Goal: Information Seeking & Learning: Learn about a topic

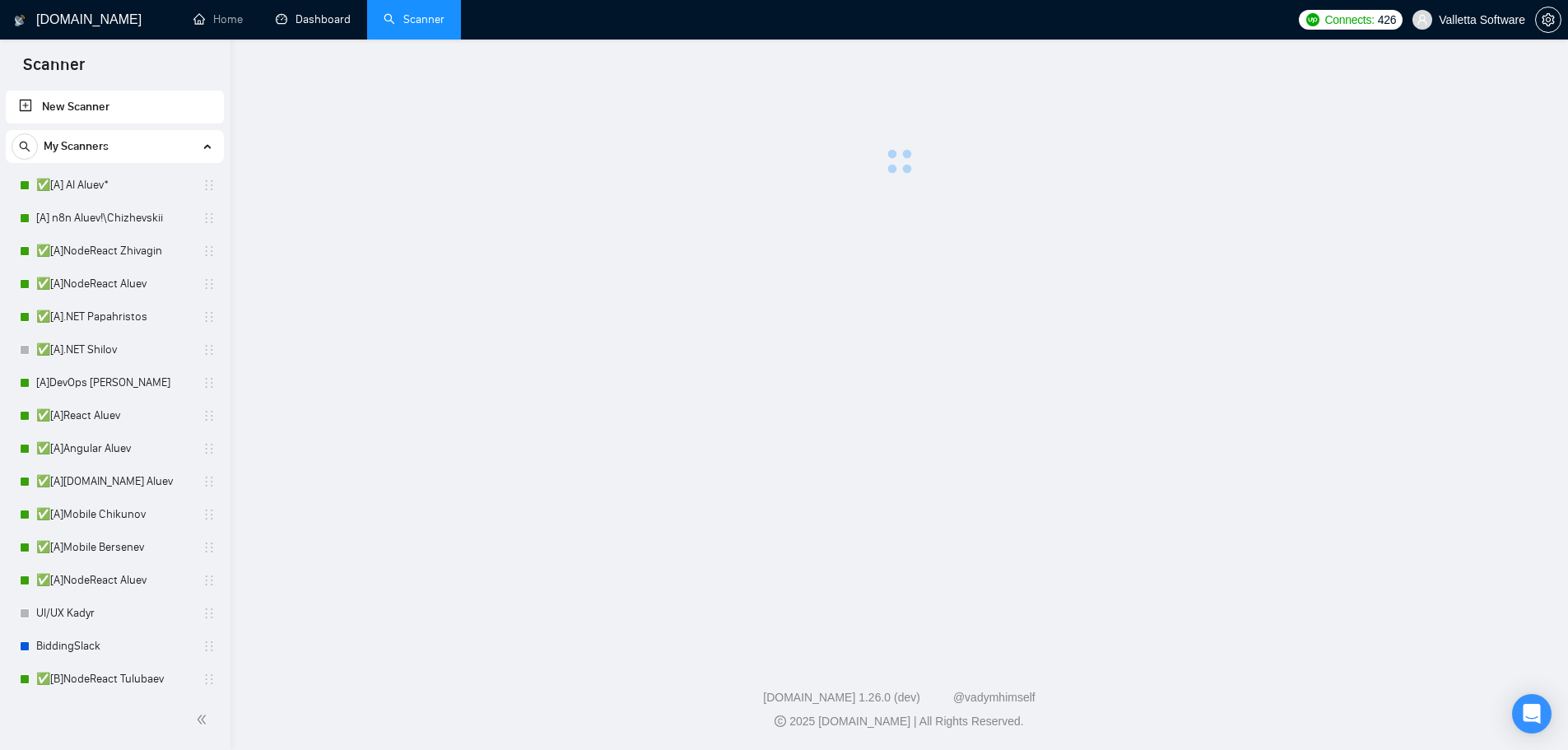
click at [291, 25] on link "Dashboard" at bounding box center [313, 19] width 75 height 14
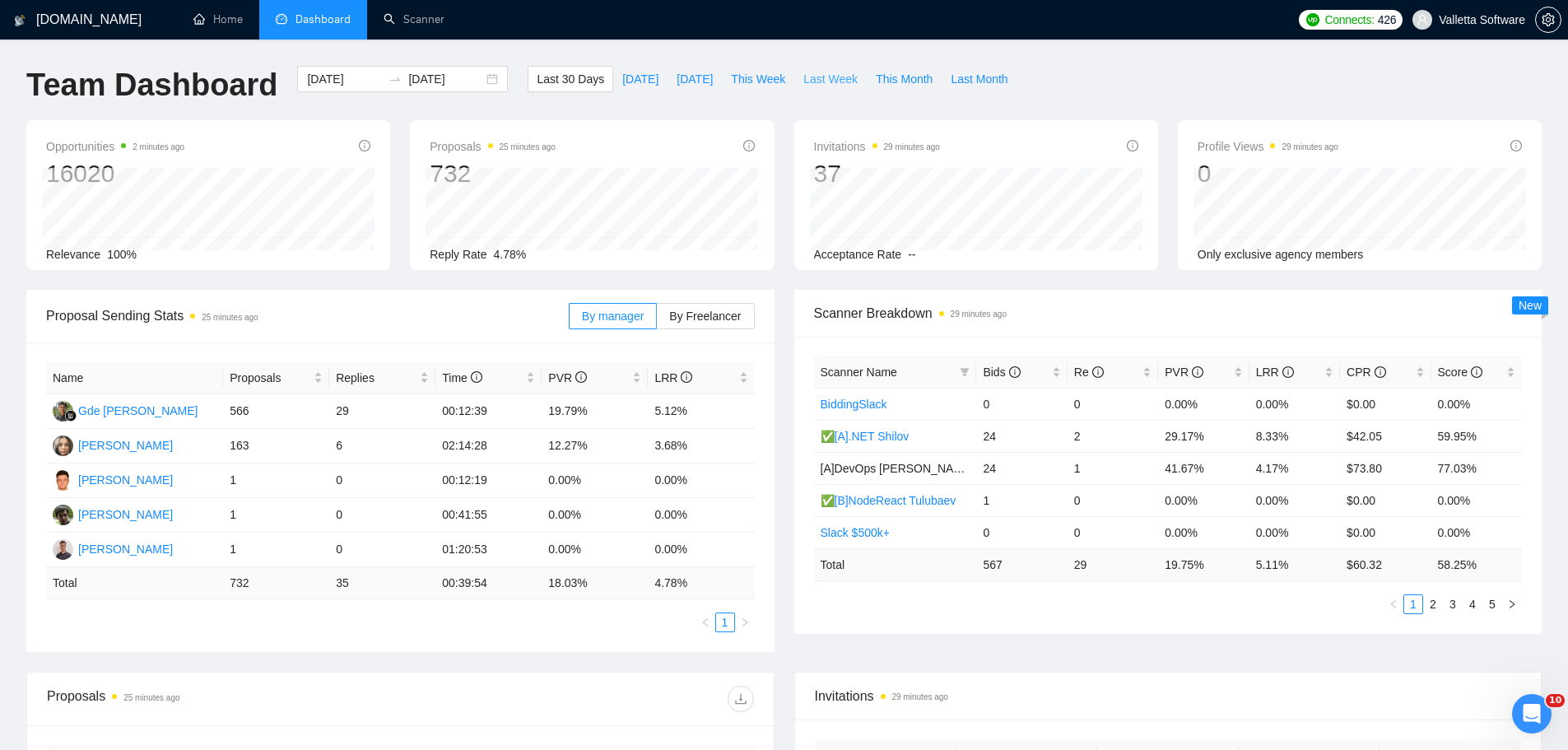
click at [817, 85] on span "Last Week" at bounding box center [830, 79] width 54 height 18
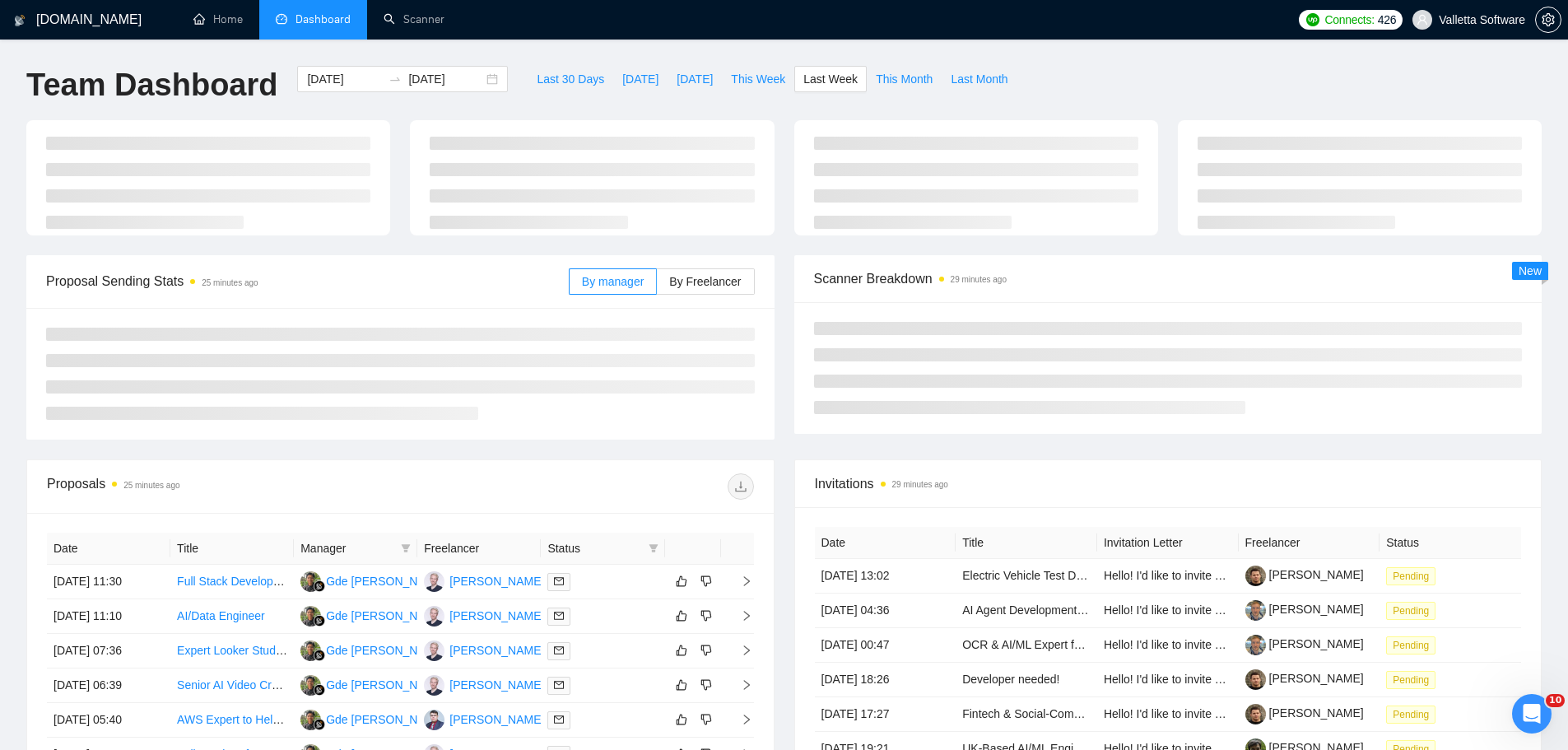
type input "[DATE]"
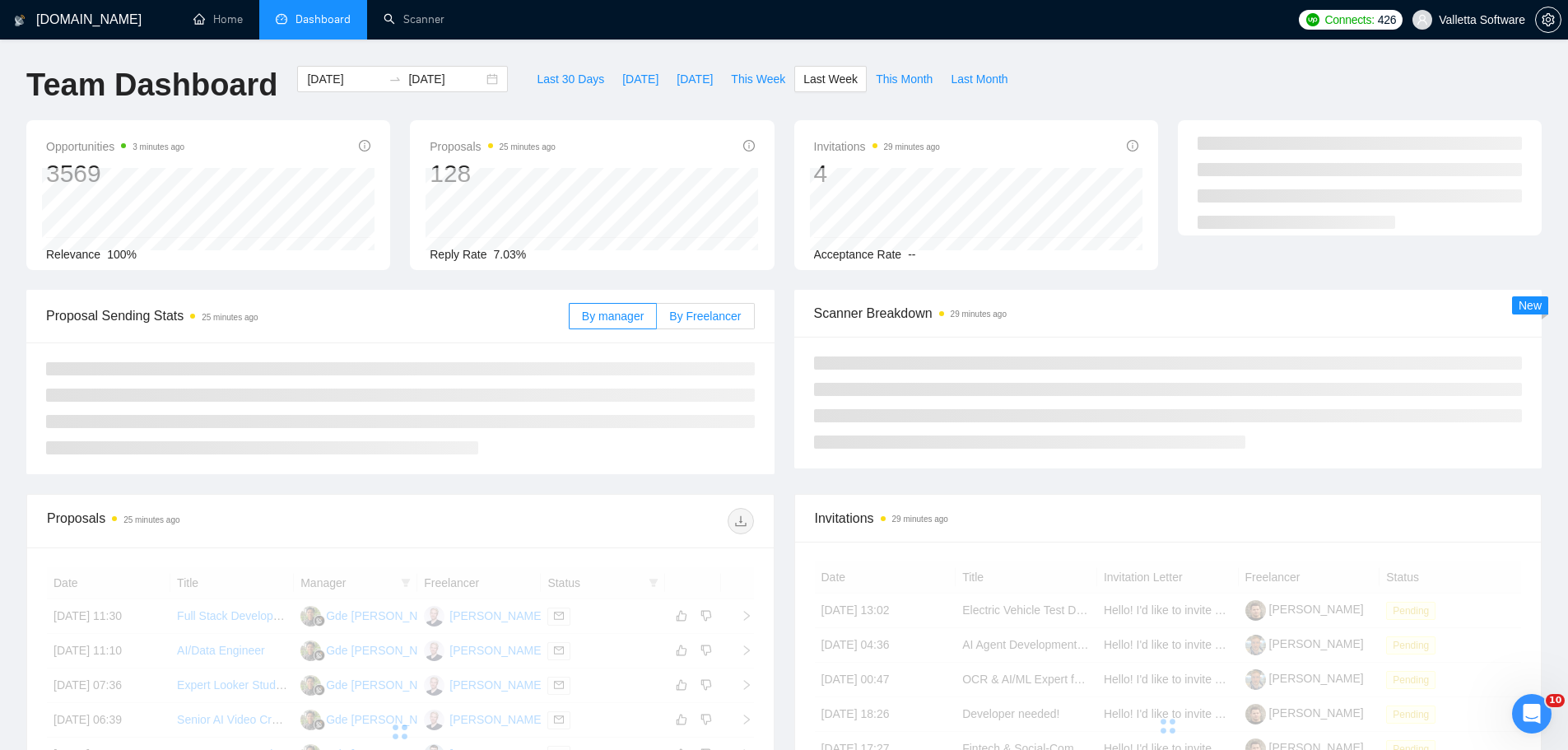
click at [702, 330] on div "By manager By Freelancer" at bounding box center [662, 316] width 186 height 53
click at [700, 315] on span "By Freelancer" at bounding box center [705, 316] width 72 height 14
click at [657, 320] on input "By Freelancer" at bounding box center [657, 320] width 0 height 0
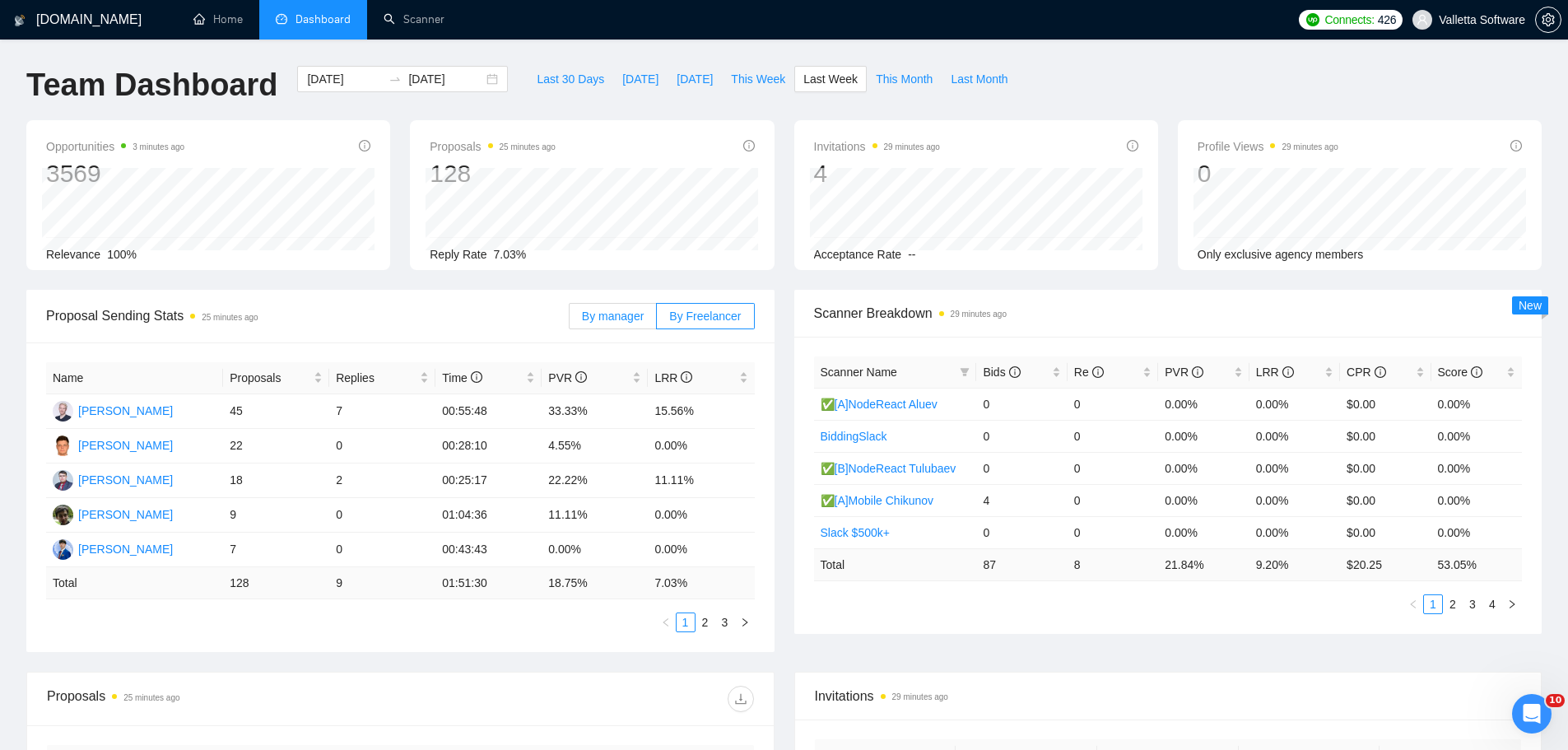
click at [634, 315] on span "By manager" at bounding box center [612, 316] width 62 height 14
click at [569, 320] on input "By manager" at bounding box center [569, 320] width 0 height 0
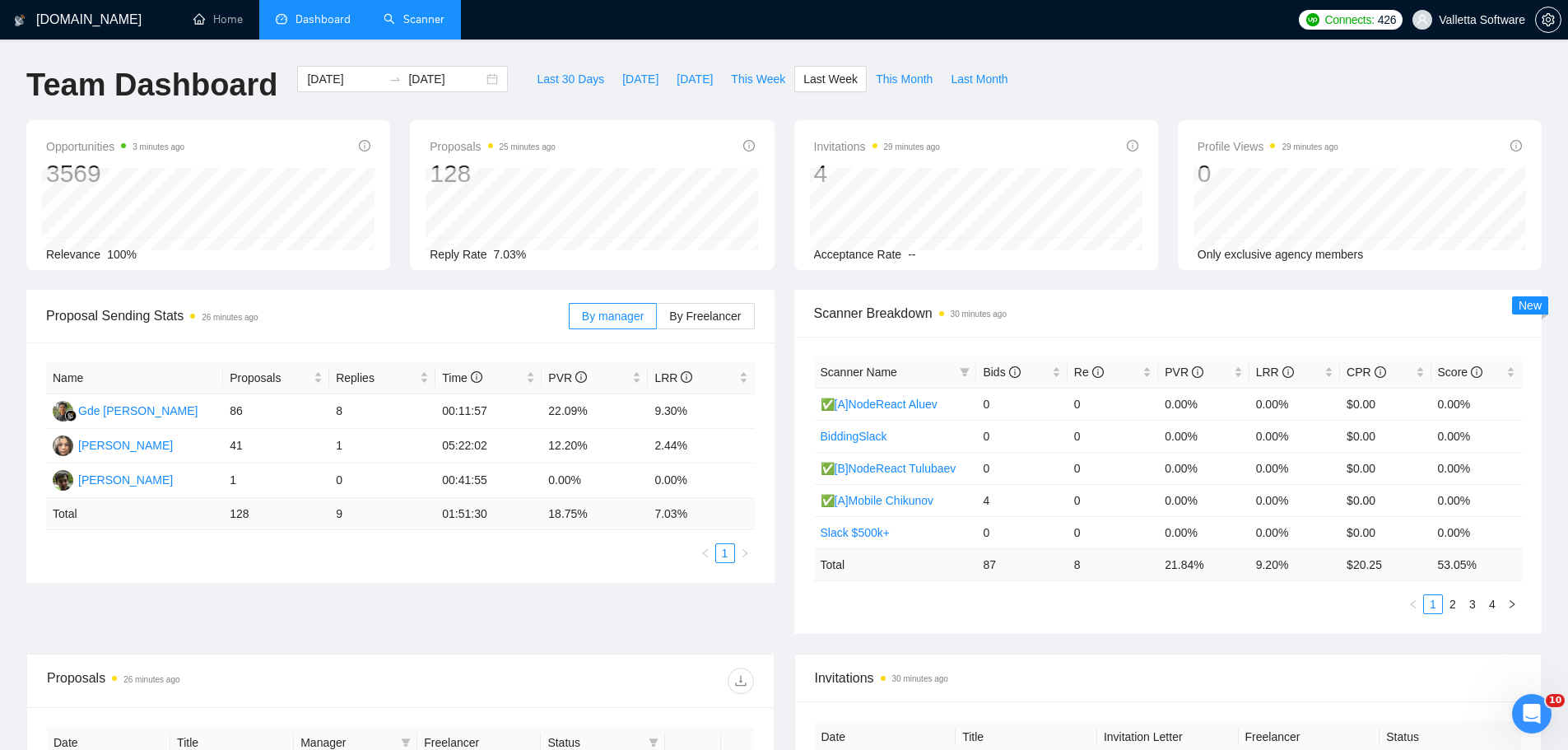
click at [419, 26] on link "Scanner" at bounding box center [414, 19] width 61 height 14
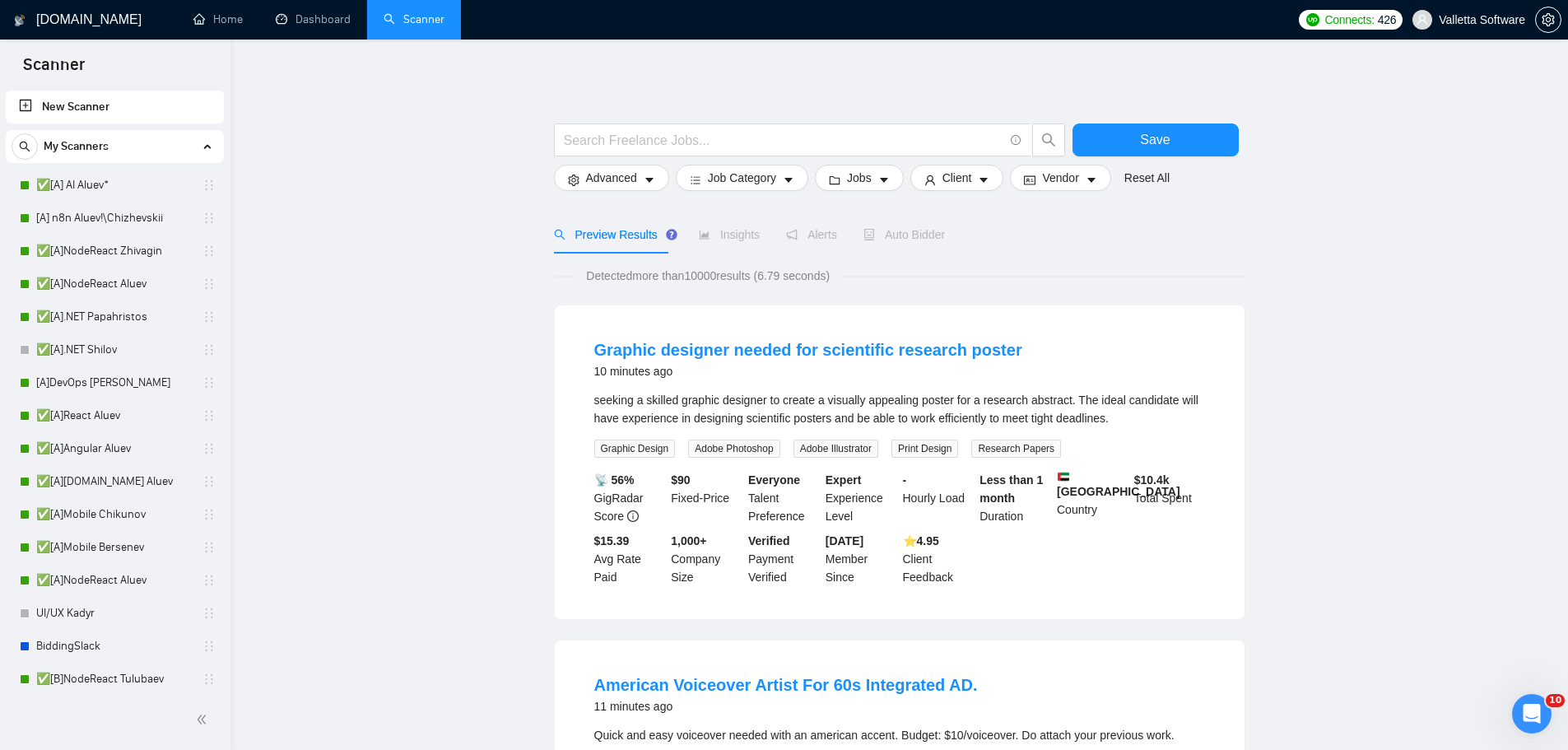
click at [710, 225] on div "Insights" at bounding box center [729, 235] width 61 height 38
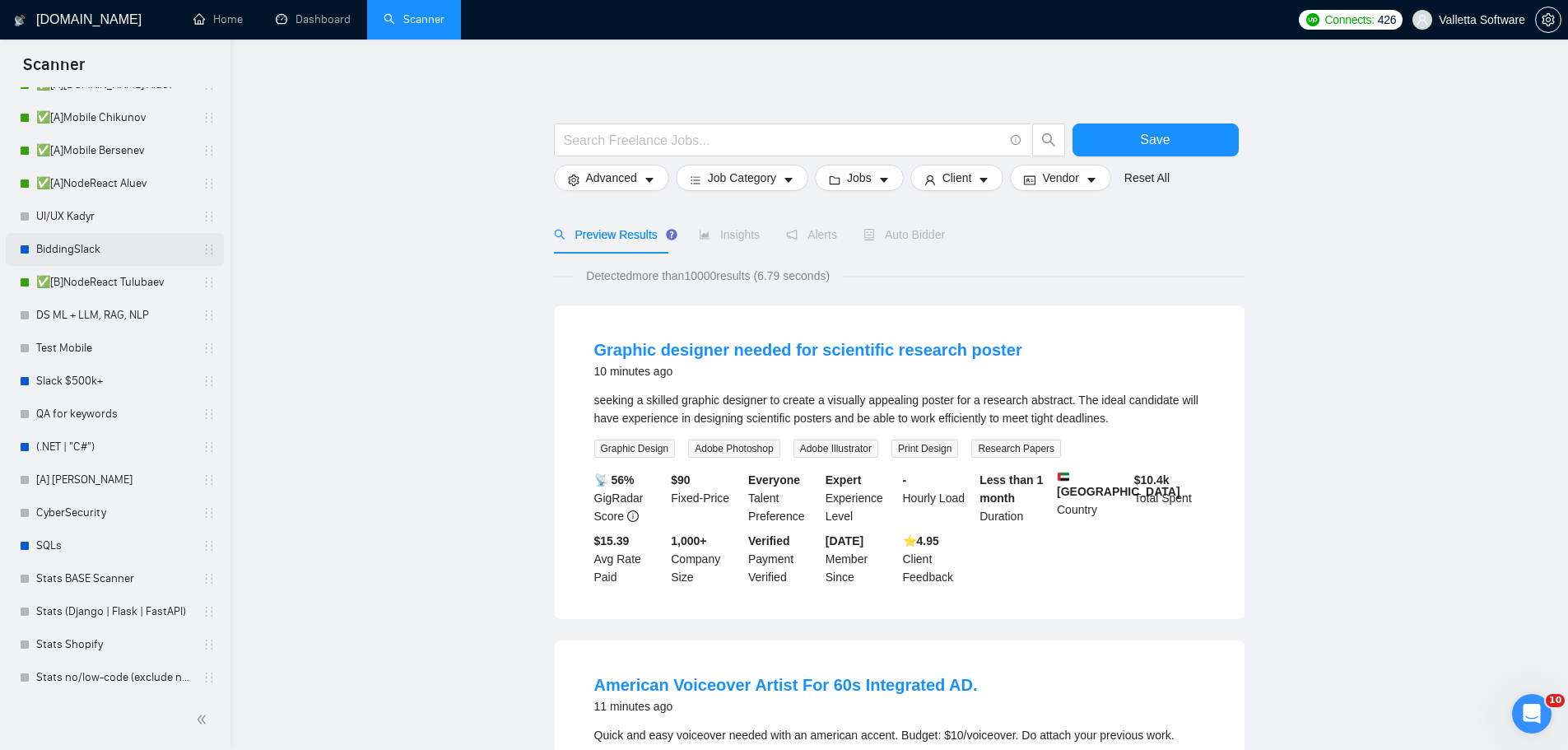
scroll to position [412, 0]
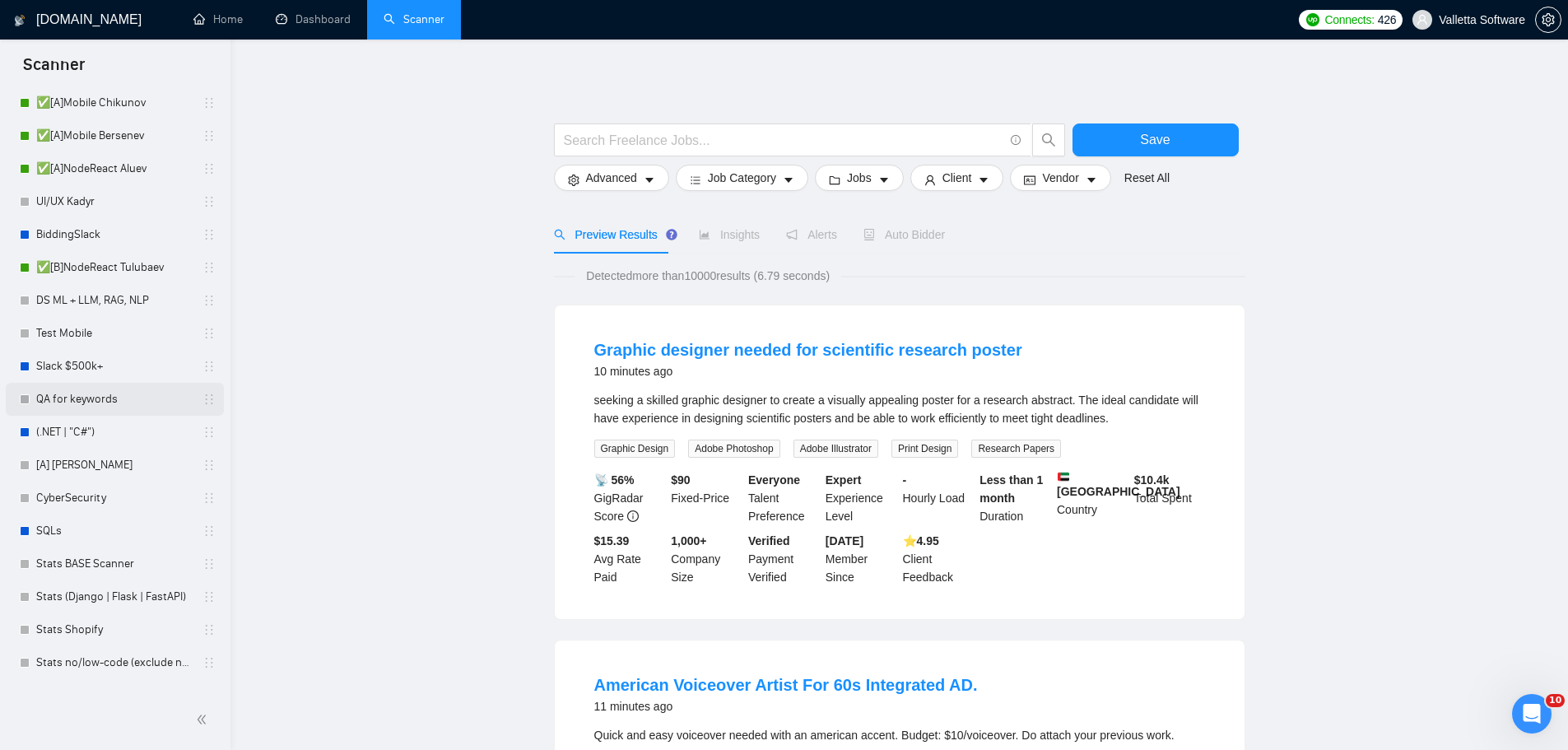
click at [103, 397] on link "QA for keywords" at bounding box center [114, 399] width 157 height 33
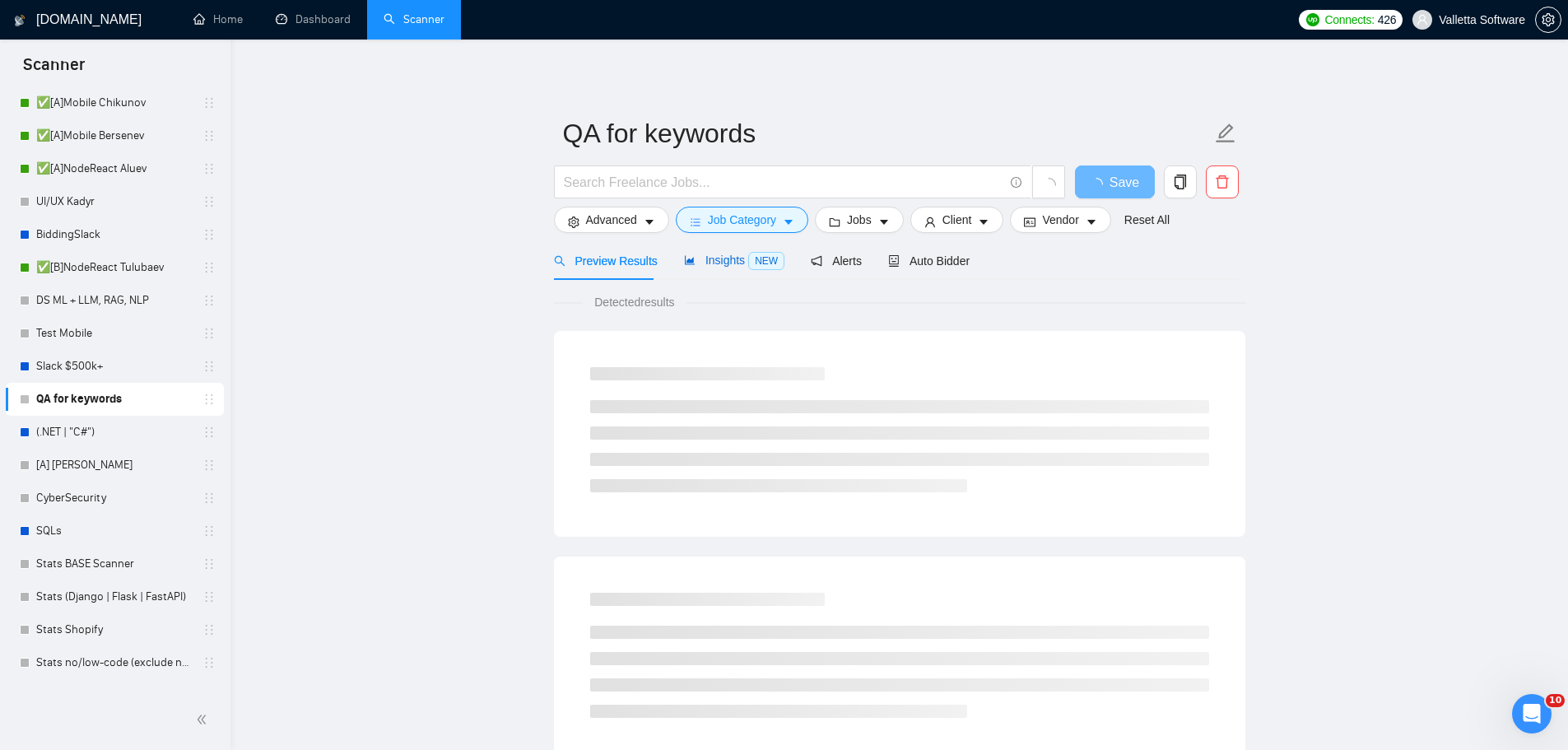
click at [694, 254] on span "Insights NEW" at bounding box center [734, 260] width 101 height 14
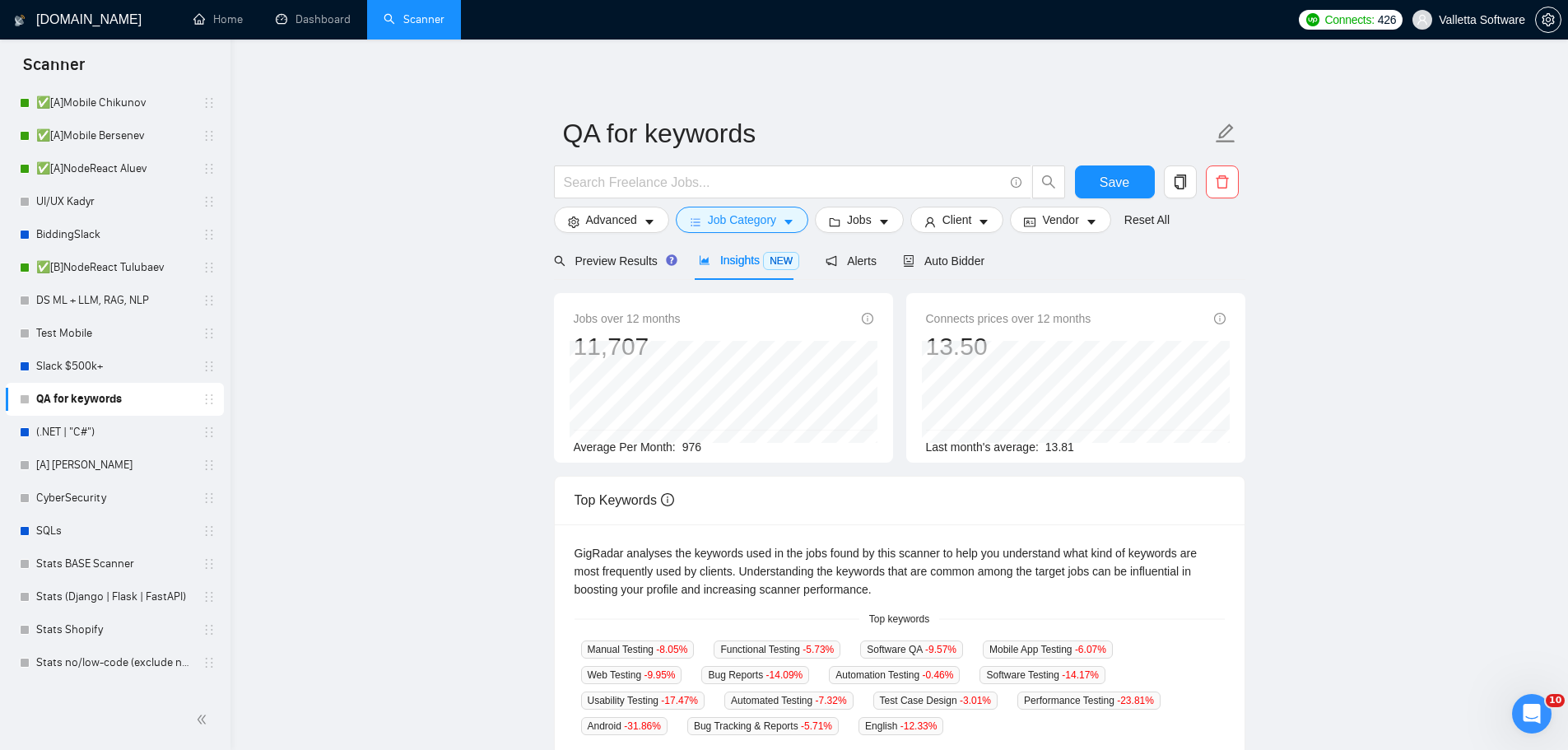
drag, startPoint x: 1507, startPoint y: 574, endPoint x: 1499, endPoint y: 578, distance: 8.9
click at [1507, 574] on main "QA for keywords Save Advanced Job Category Jobs Client Vendor Reset All Preview…" at bounding box center [899, 614] width 1285 height 1097
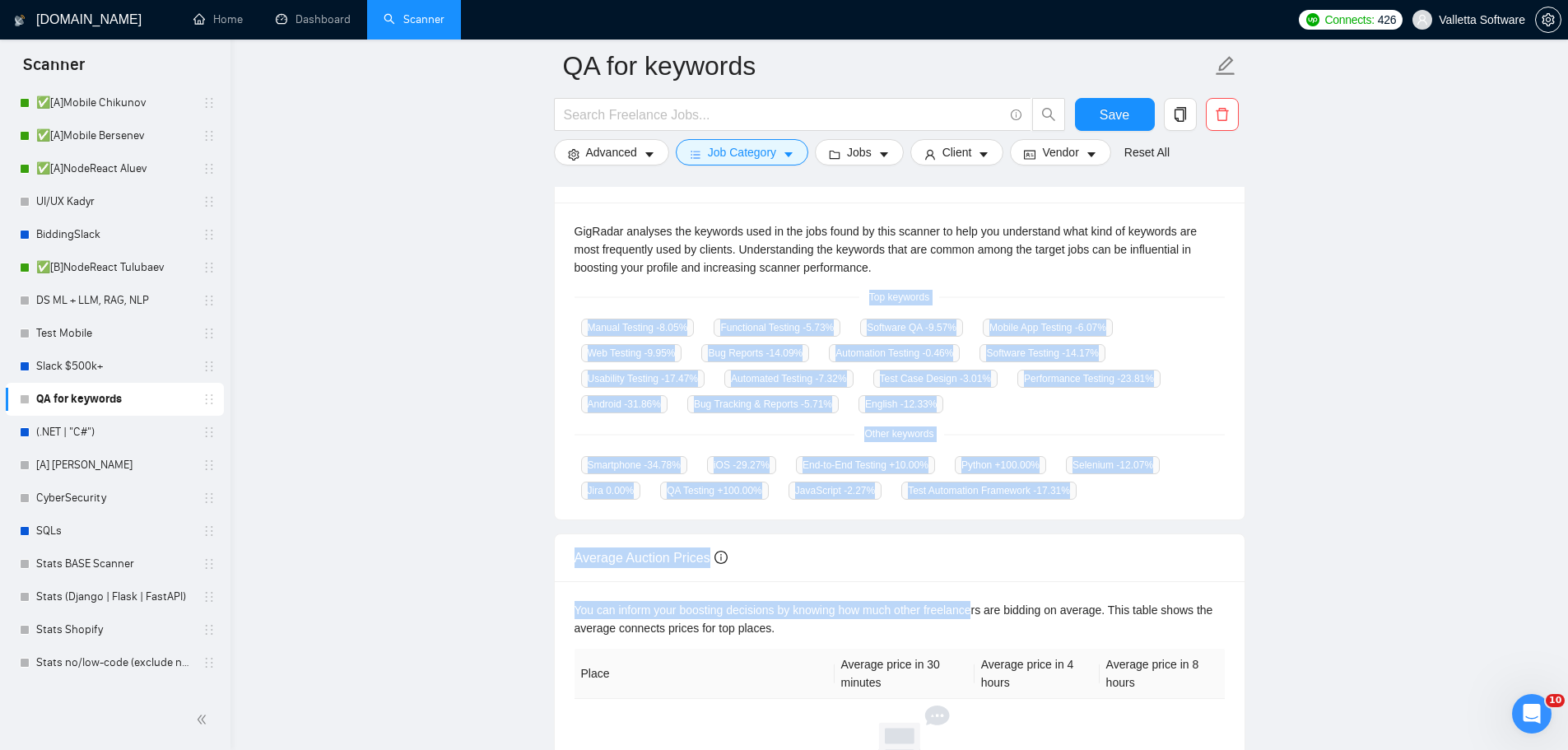
scroll to position [330, 0]
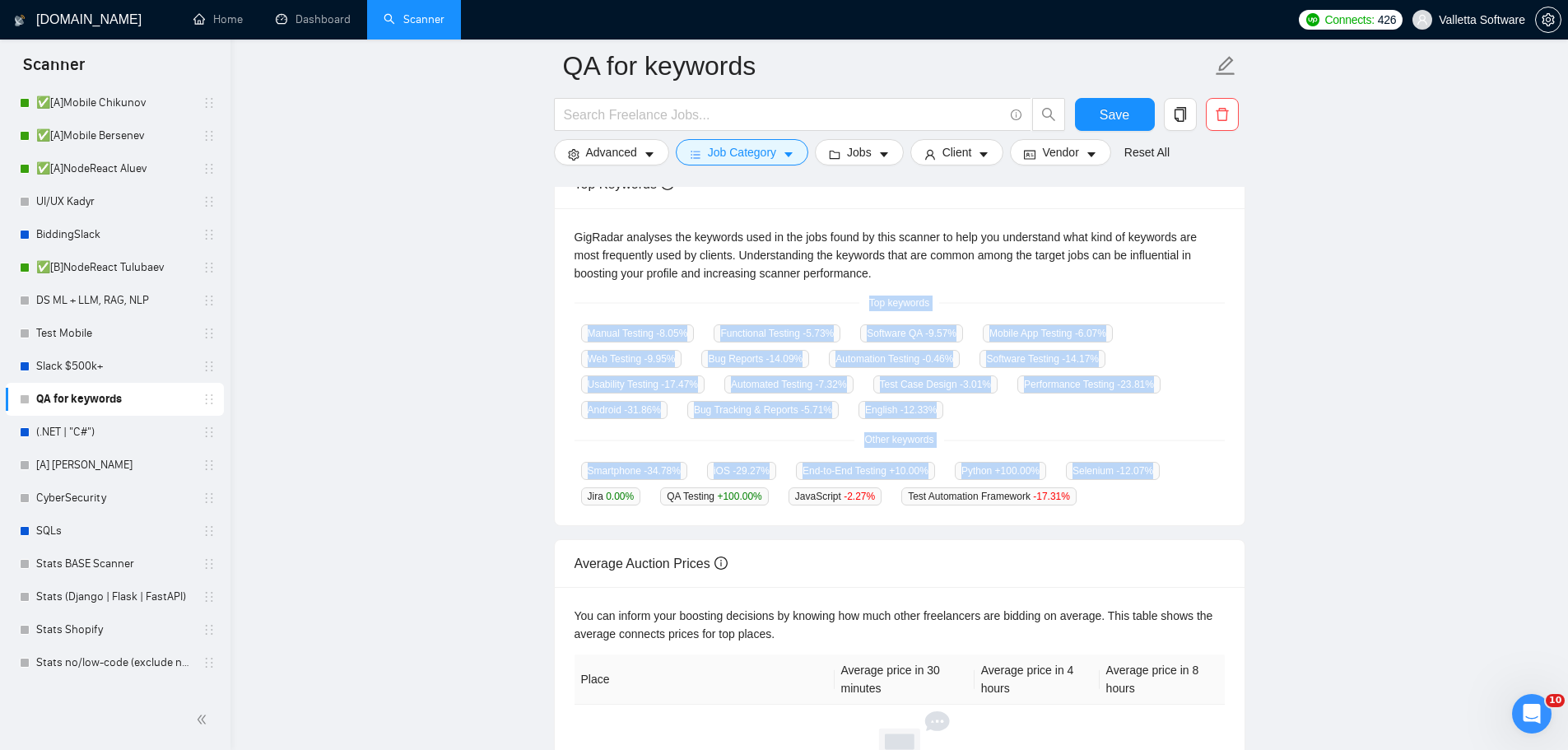
drag, startPoint x: 860, startPoint y: 616, endPoint x: 1131, endPoint y: 498, distance: 295.6
click at [1131, 498] on div "GigRadar analyses the keywords used in the jobs found by this scanner to help y…" at bounding box center [900, 367] width 690 height 318
copy div "Top keywords Manual Testing -8.05 % Functional Testing -5.73 % Software QA -9.5…"
drag, startPoint x: 1086, startPoint y: 494, endPoint x: 861, endPoint y: 294, distance: 301.0
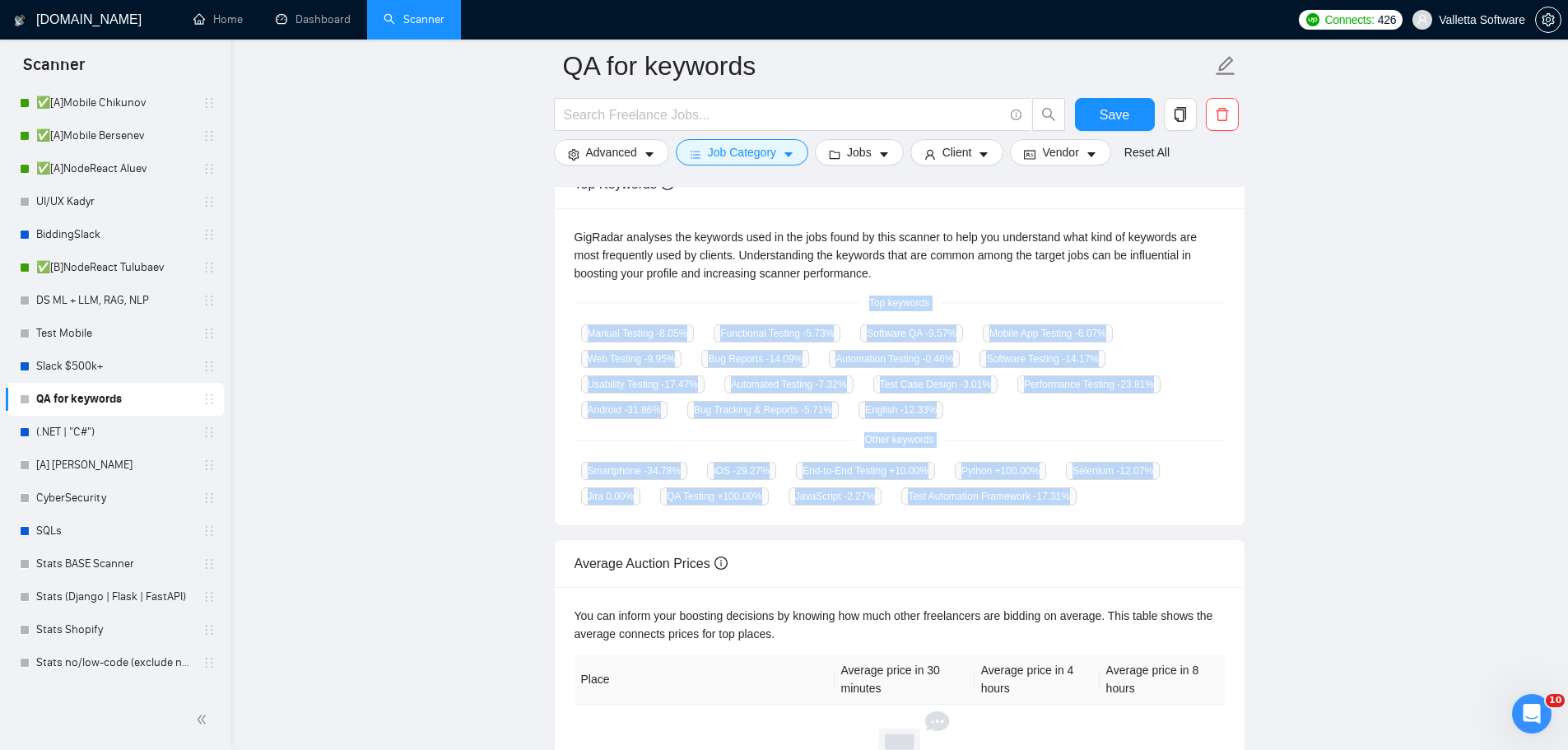
click at [861, 294] on div "GigRadar analyses the keywords used in the jobs found by this scanner to help y…" at bounding box center [900, 367] width 690 height 318
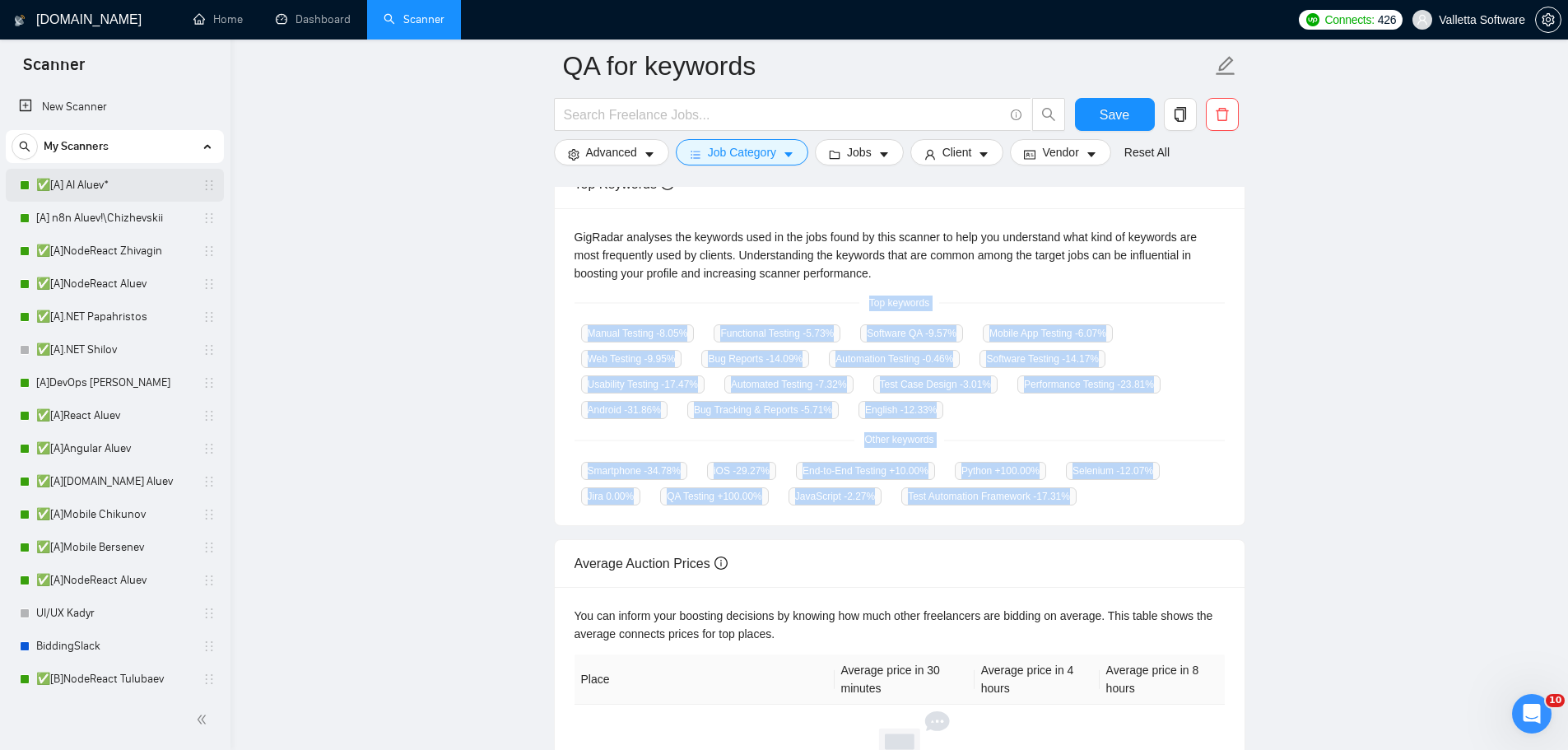
scroll to position [82, 0]
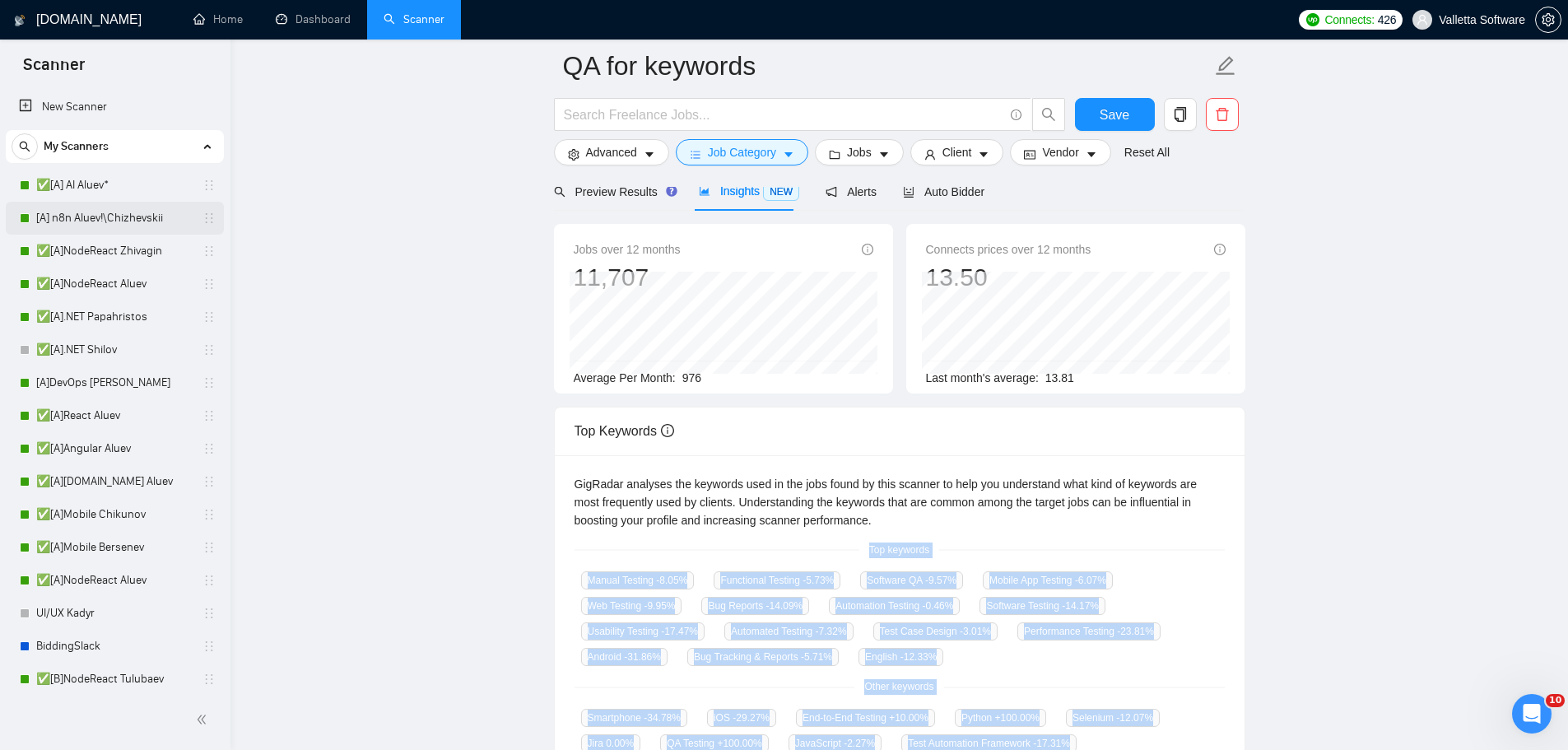
click at [122, 225] on link "[A] n8n Aluev!\Chizhevskii" at bounding box center [114, 218] width 157 height 33
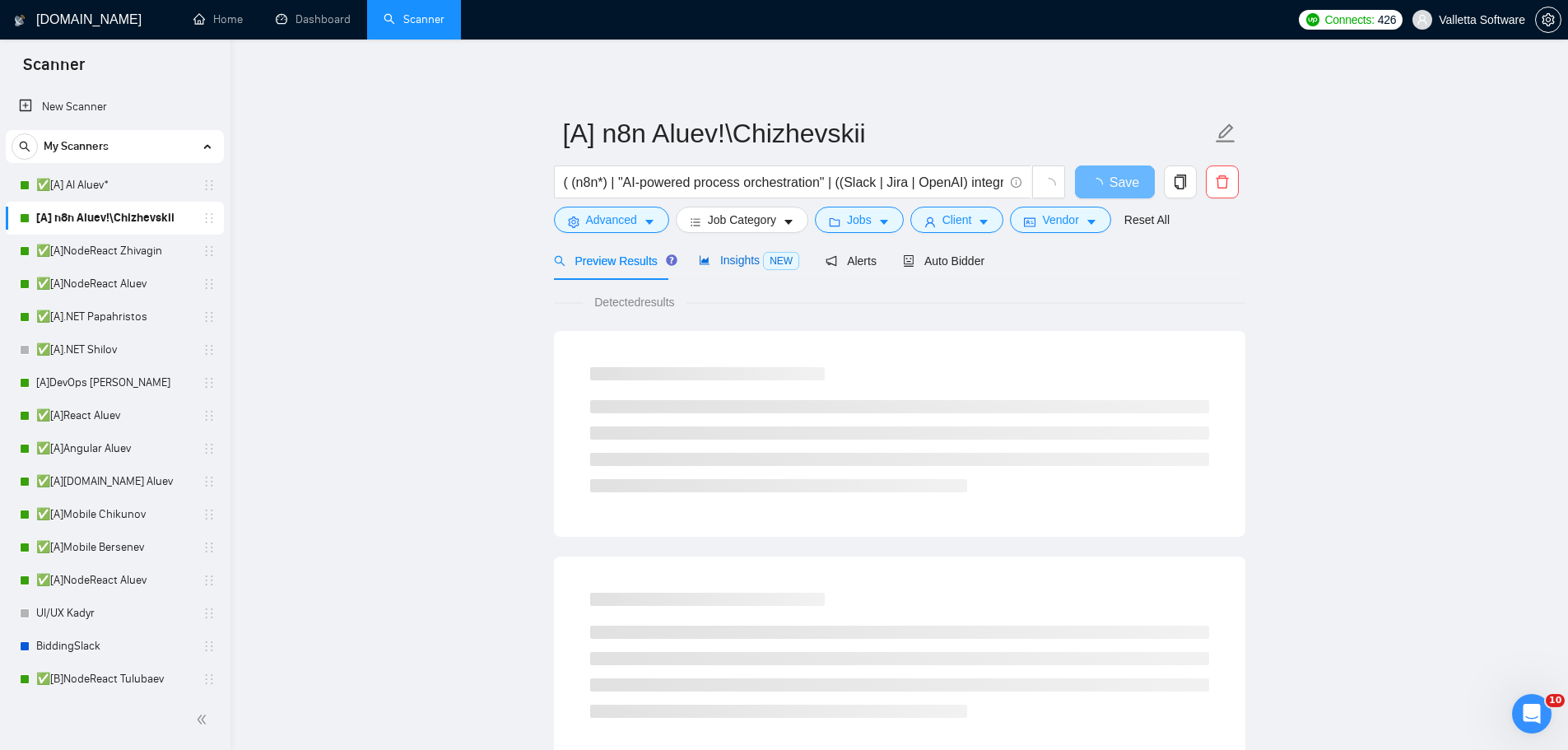
click at [731, 263] on span "Insights NEW" at bounding box center [749, 260] width 101 height 14
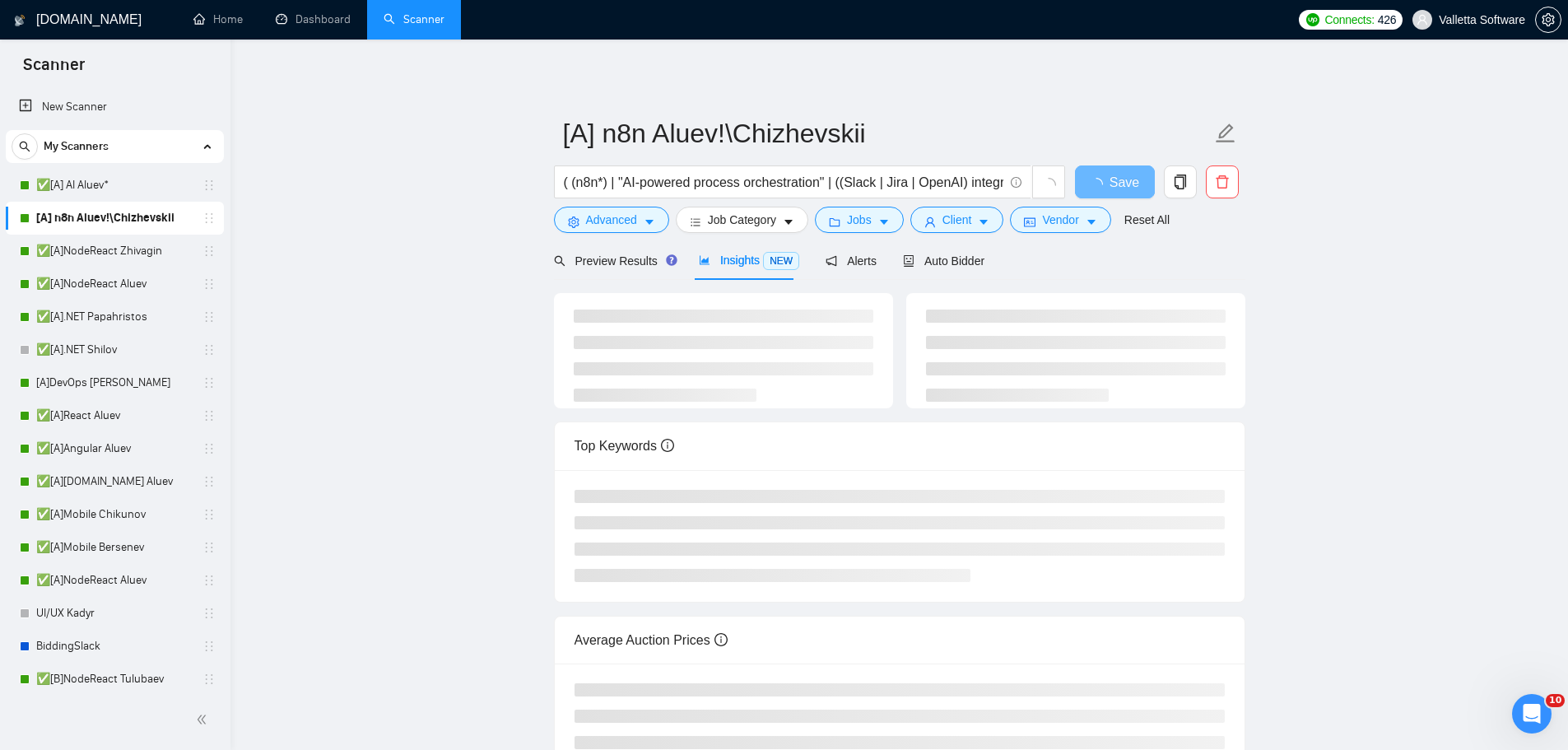
click at [874, 258] on div "Preview Results Insights NEW Alerts Auto Bidder" at bounding box center [769, 261] width 431 height 39
click at [903, 258] on icon "robot" at bounding box center [909, 261] width 12 height 12
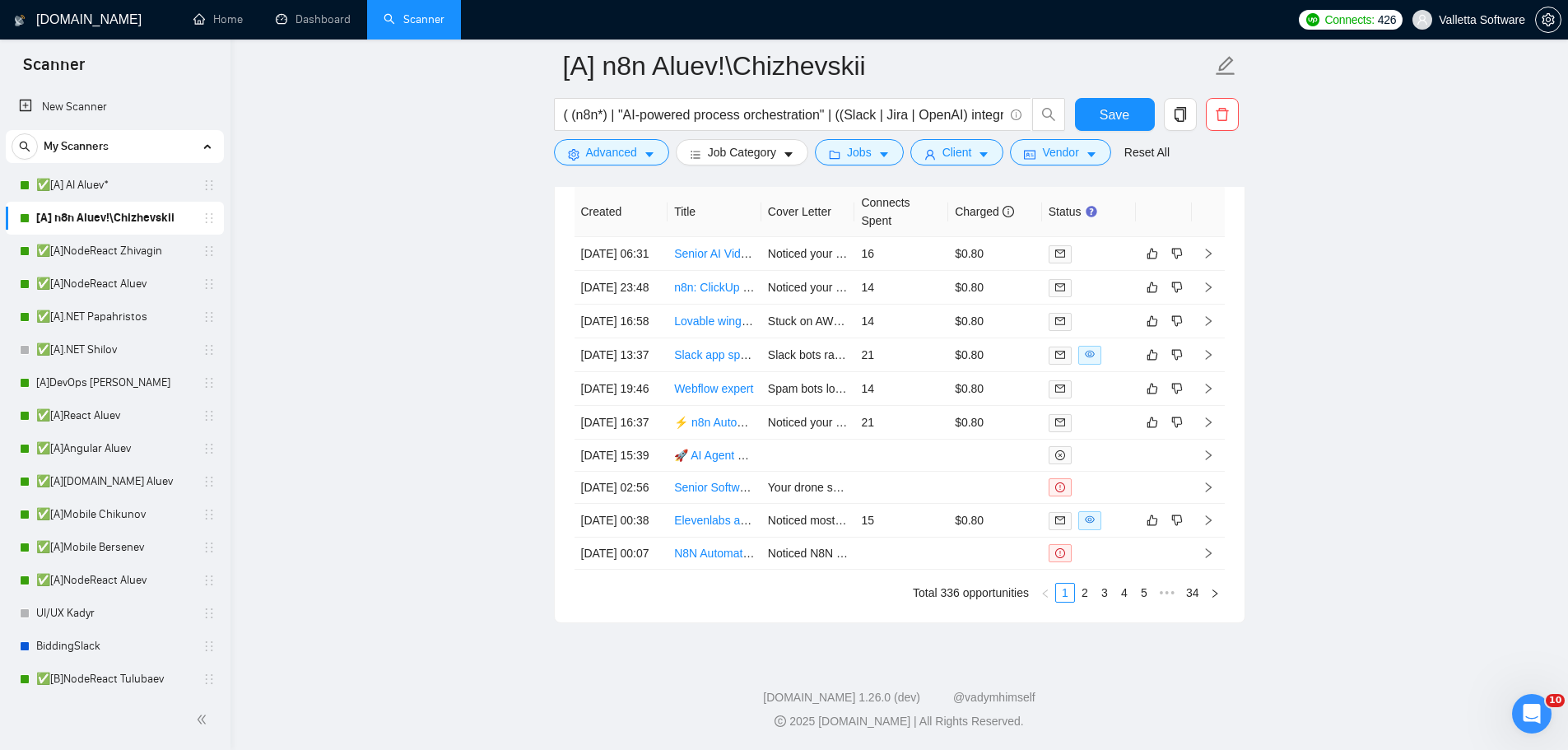
scroll to position [4941, 0]
click at [1120, 338] on td at bounding box center [1089, 355] width 94 height 34
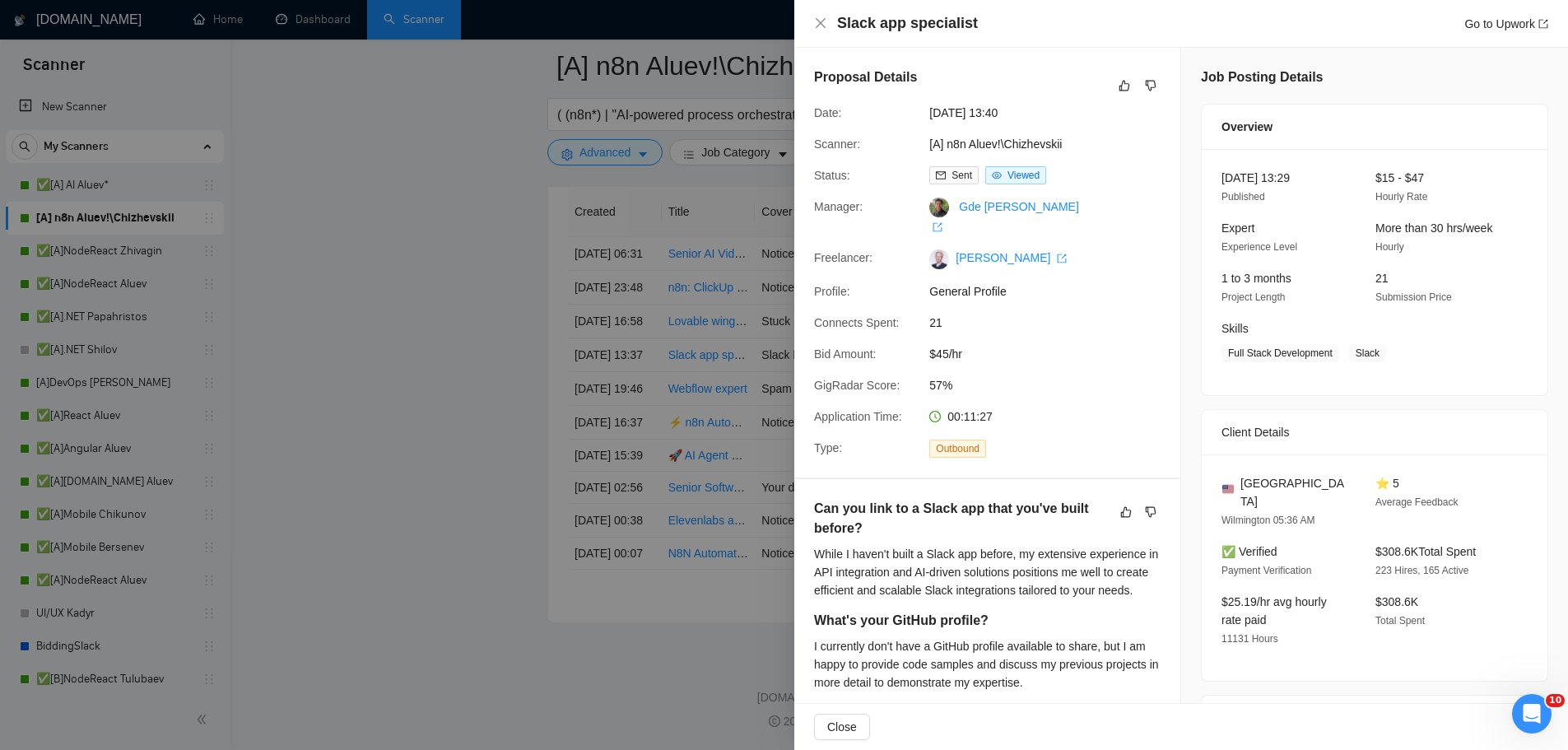
click at [632, 310] on div at bounding box center [784, 375] width 1568 height 750
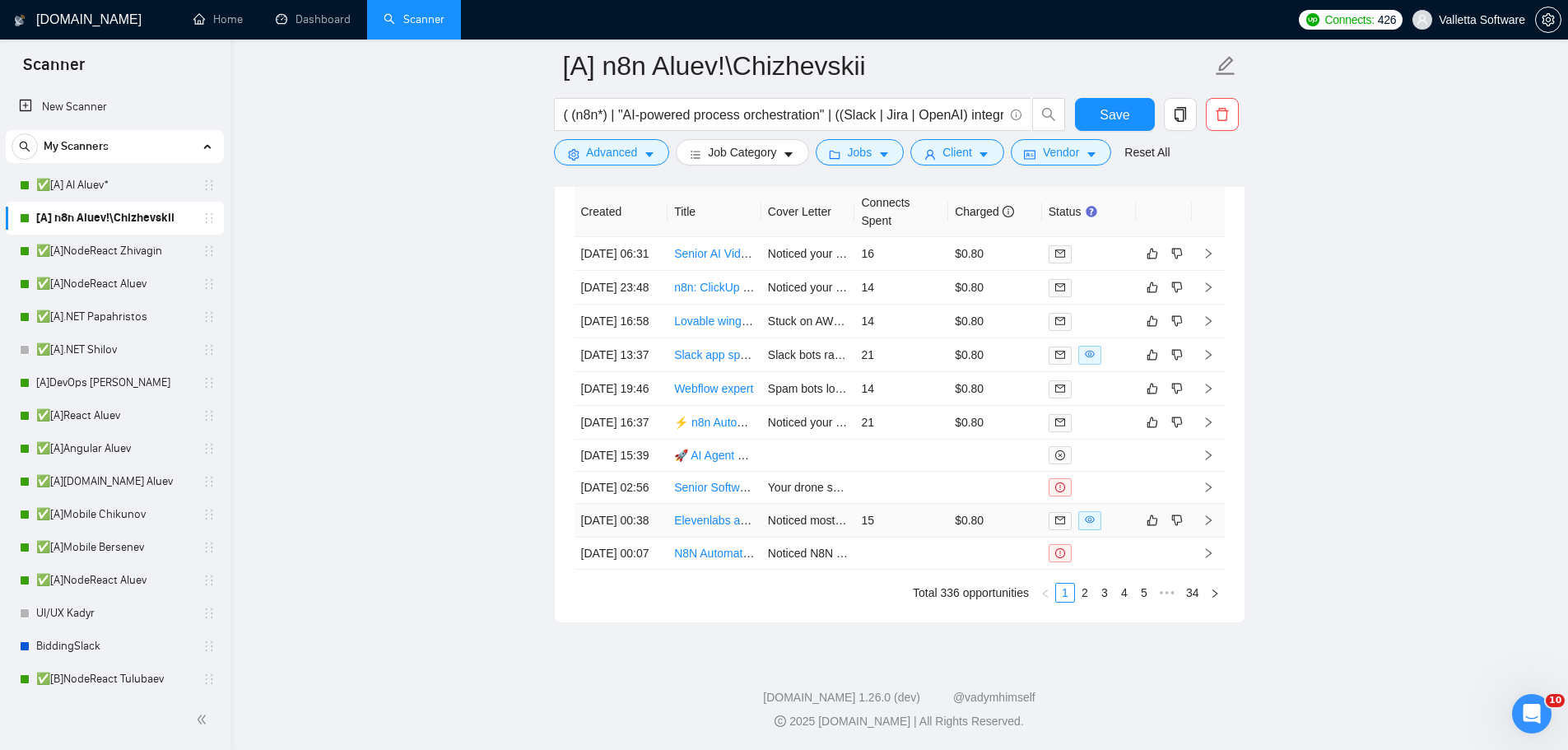
click at [891, 513] on td "15" at bounding box center [901, 521] width 94 height 34
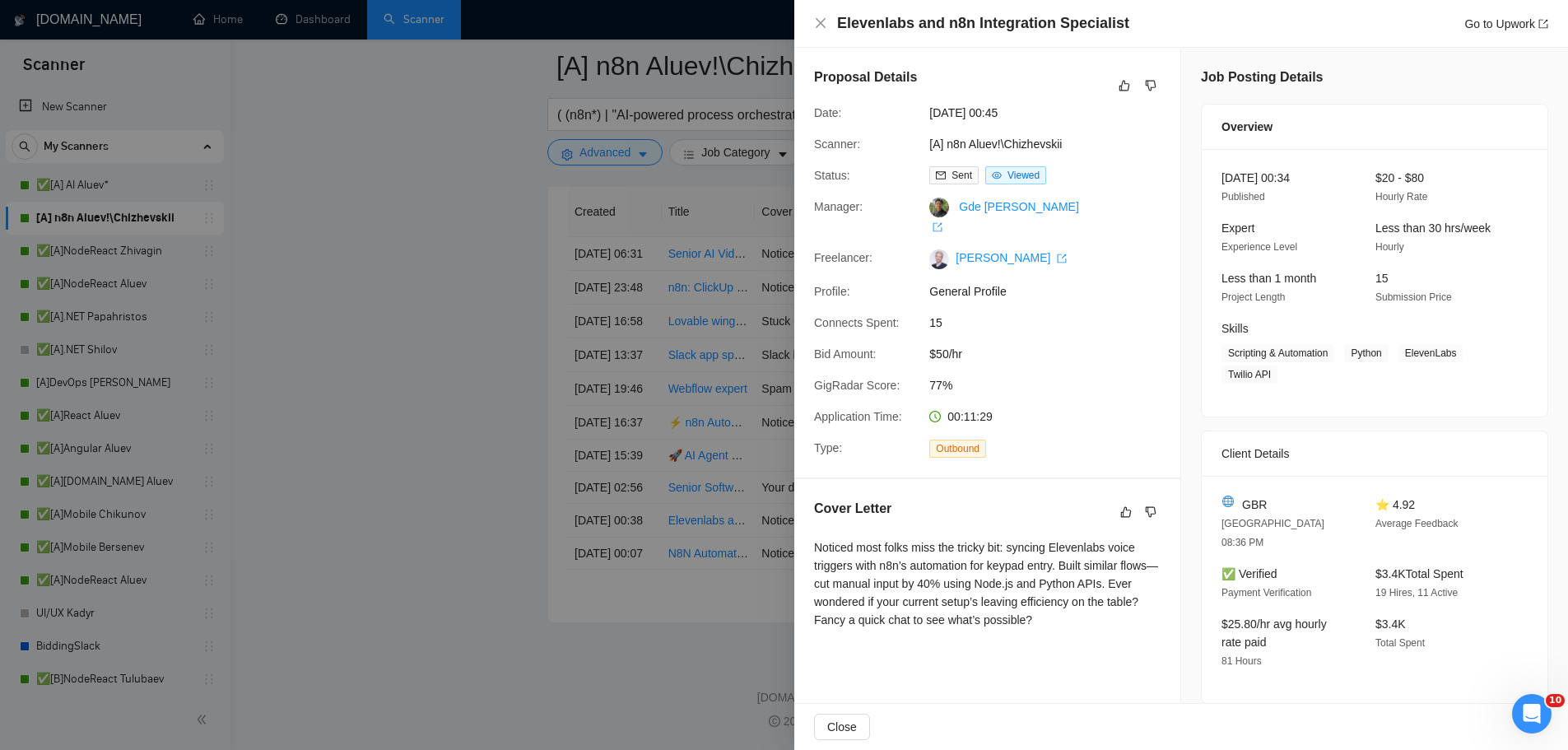
click at [723, 442] on div at bounding box center [784, 375] width 1568 height 750
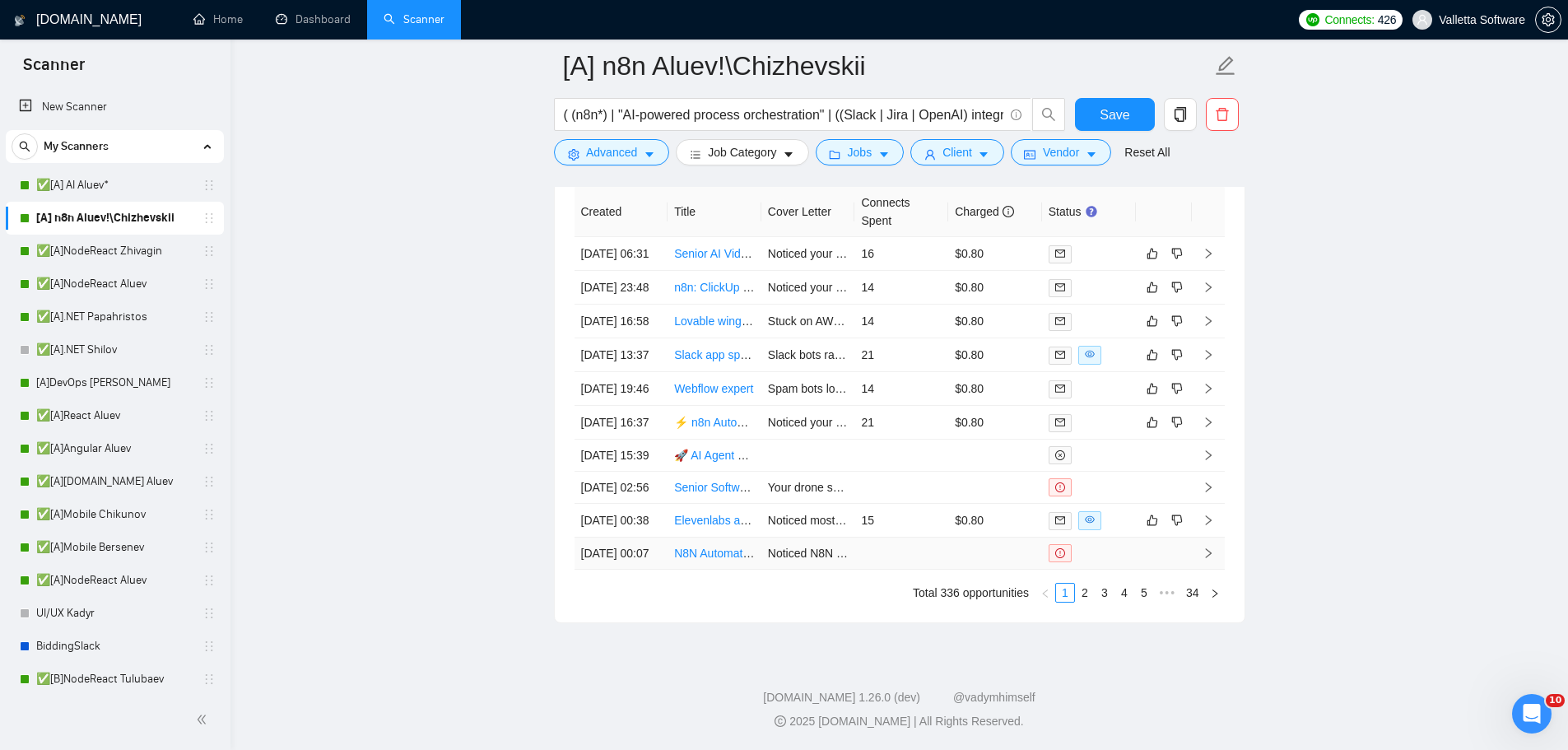
scroll to position [4858, 0]
click at [1087, 602] on link "2" at bounding box center [1084, 592] width 18 height 18
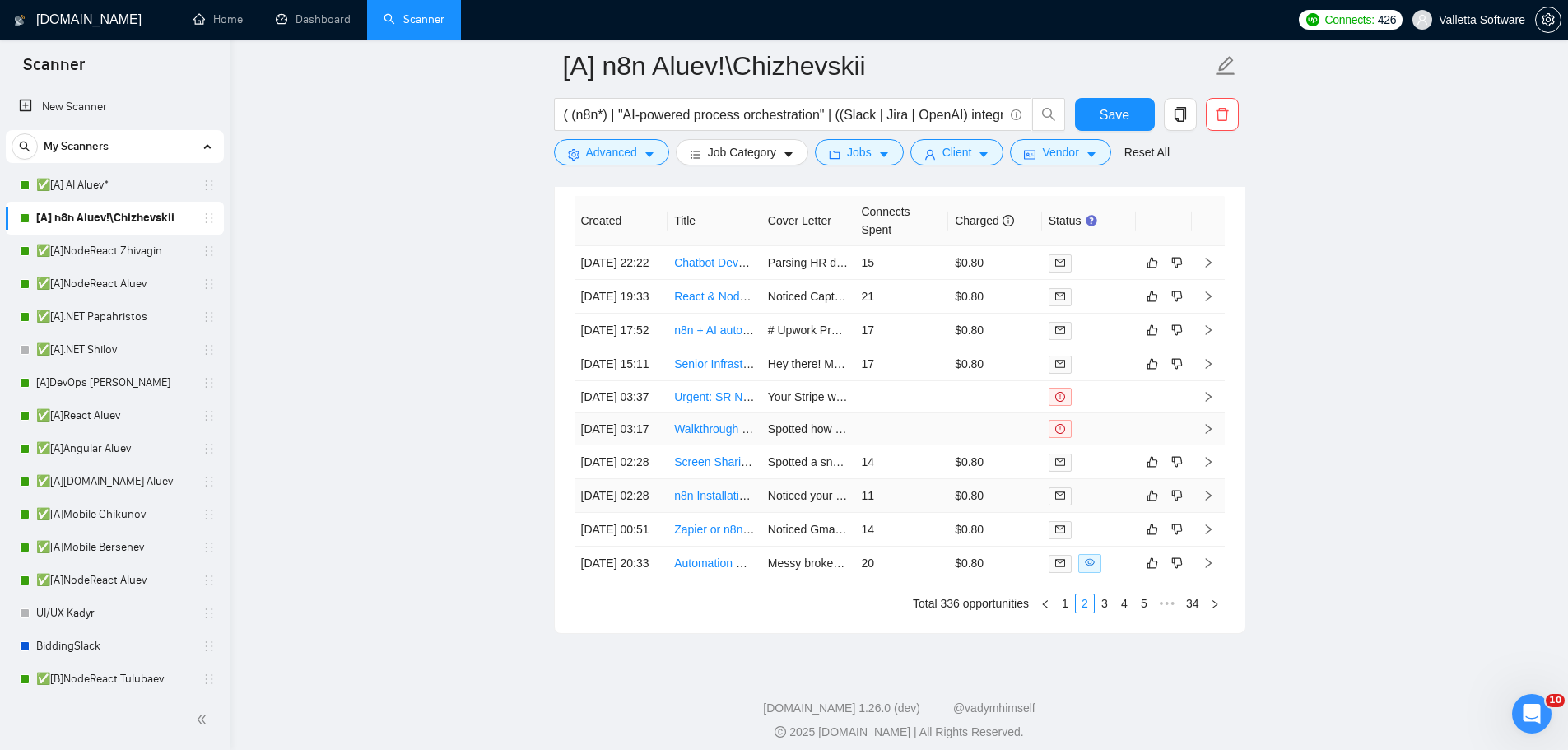
scroll to position [4775, 0]
click at [1122, 583] on td at bounding box center [1089, 566] width 94 height 34
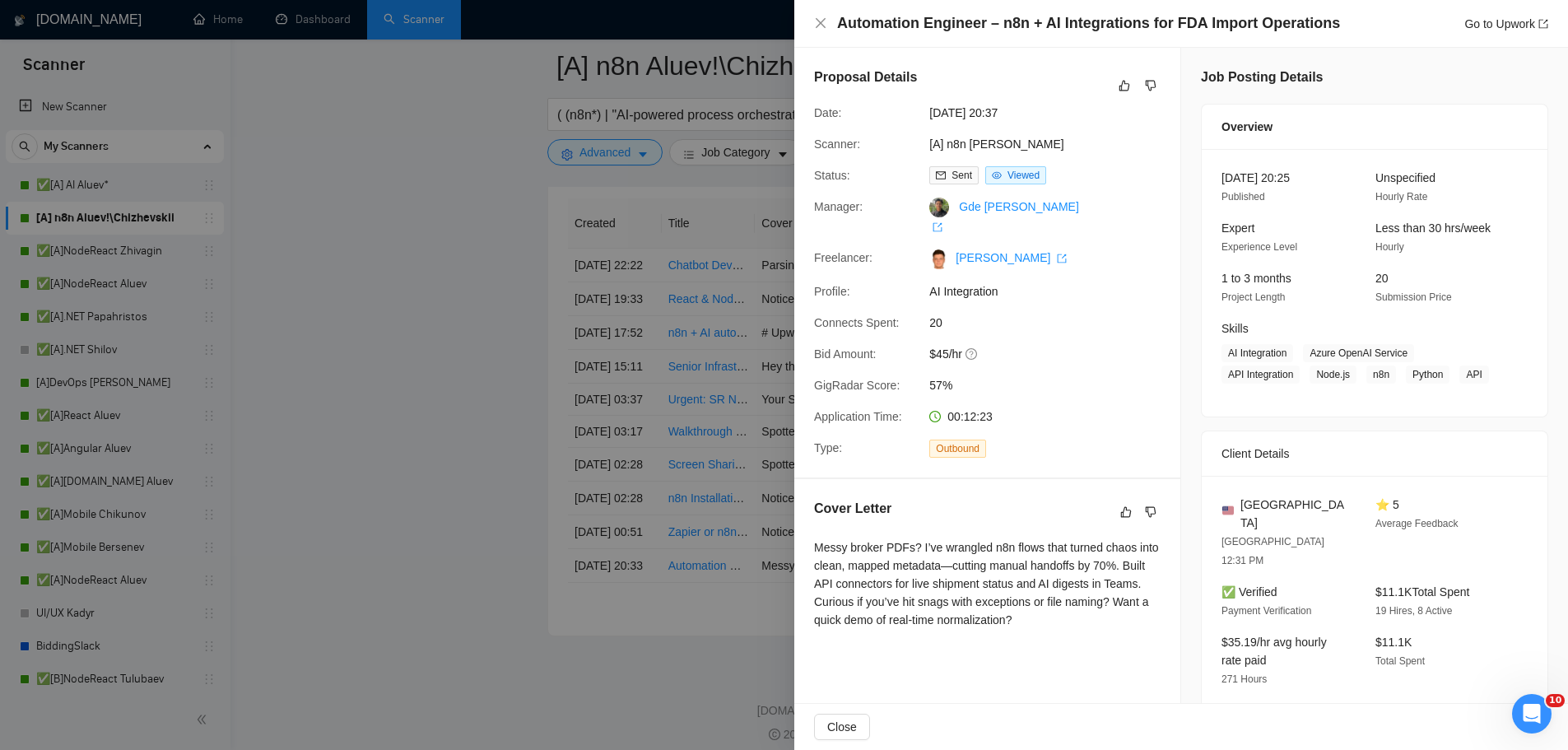
click at [734, 437] on div at bounding box center [784, 375] width 1568 height 750
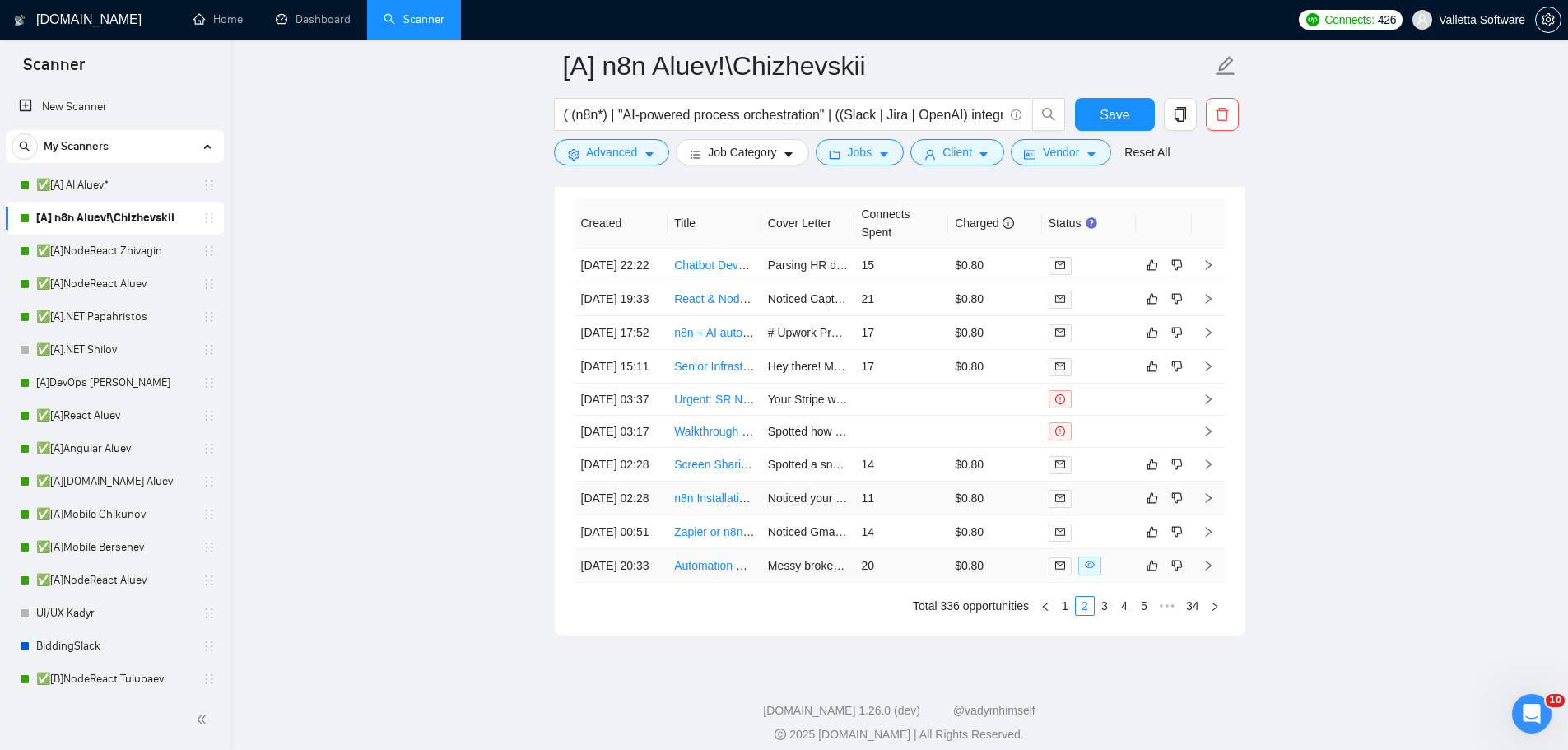
scroll to position [4956, 0]
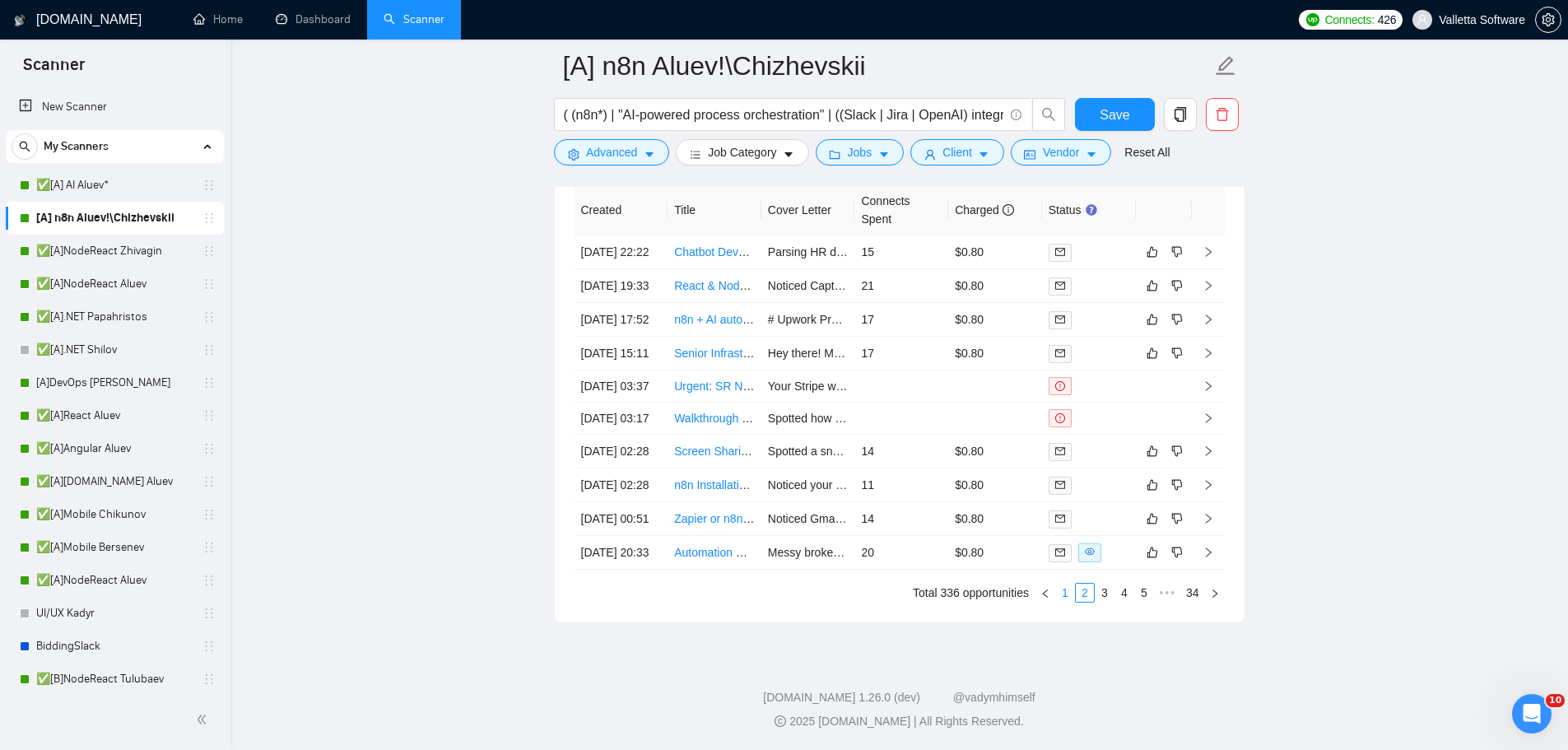
click at [1069, 593] on link "1" at bounding box center [1065, 592] width 18 height 18
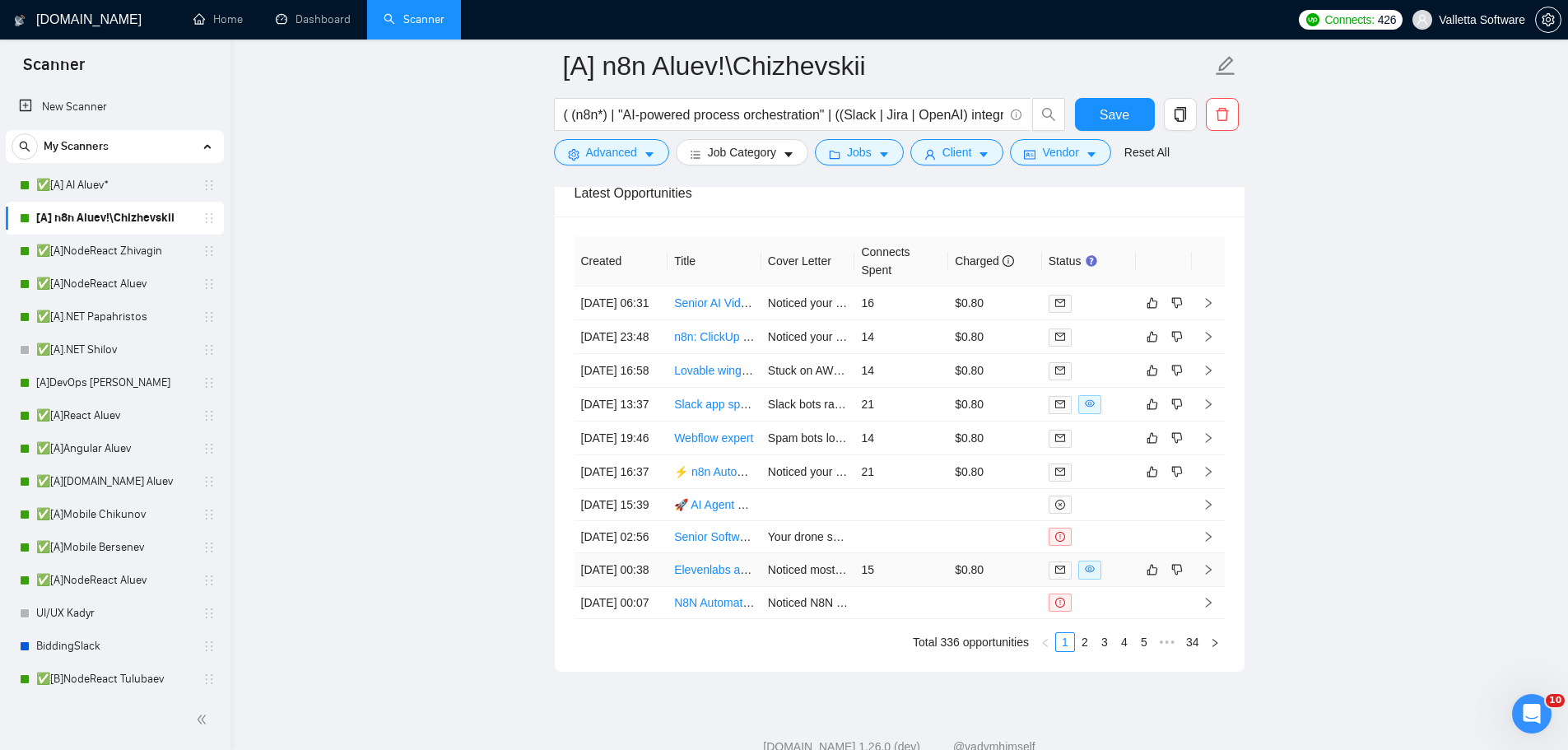
scroll to position [4709, 0]
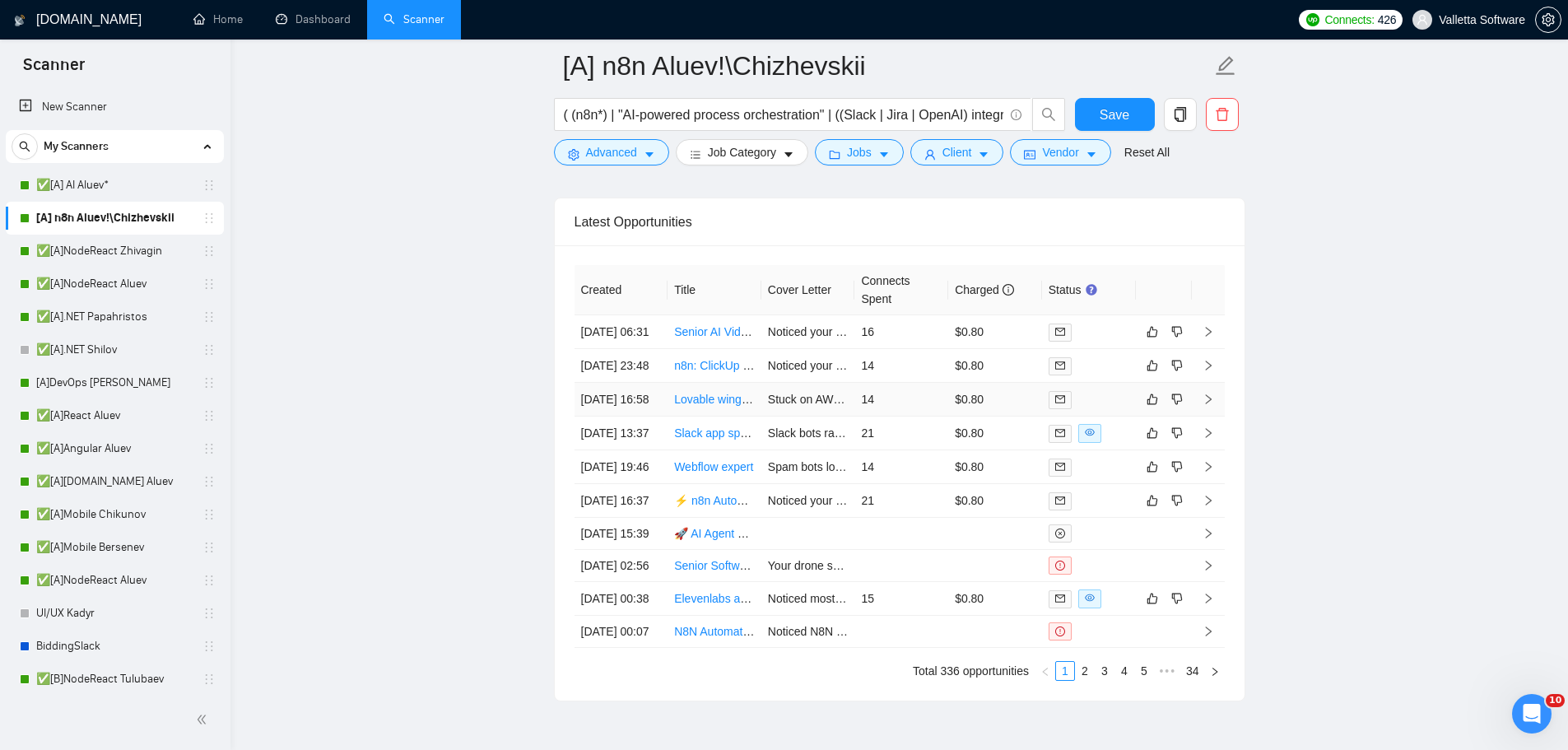
click at [923, 417] on td "14" at bounding box center [901, 400] width 94 height 34
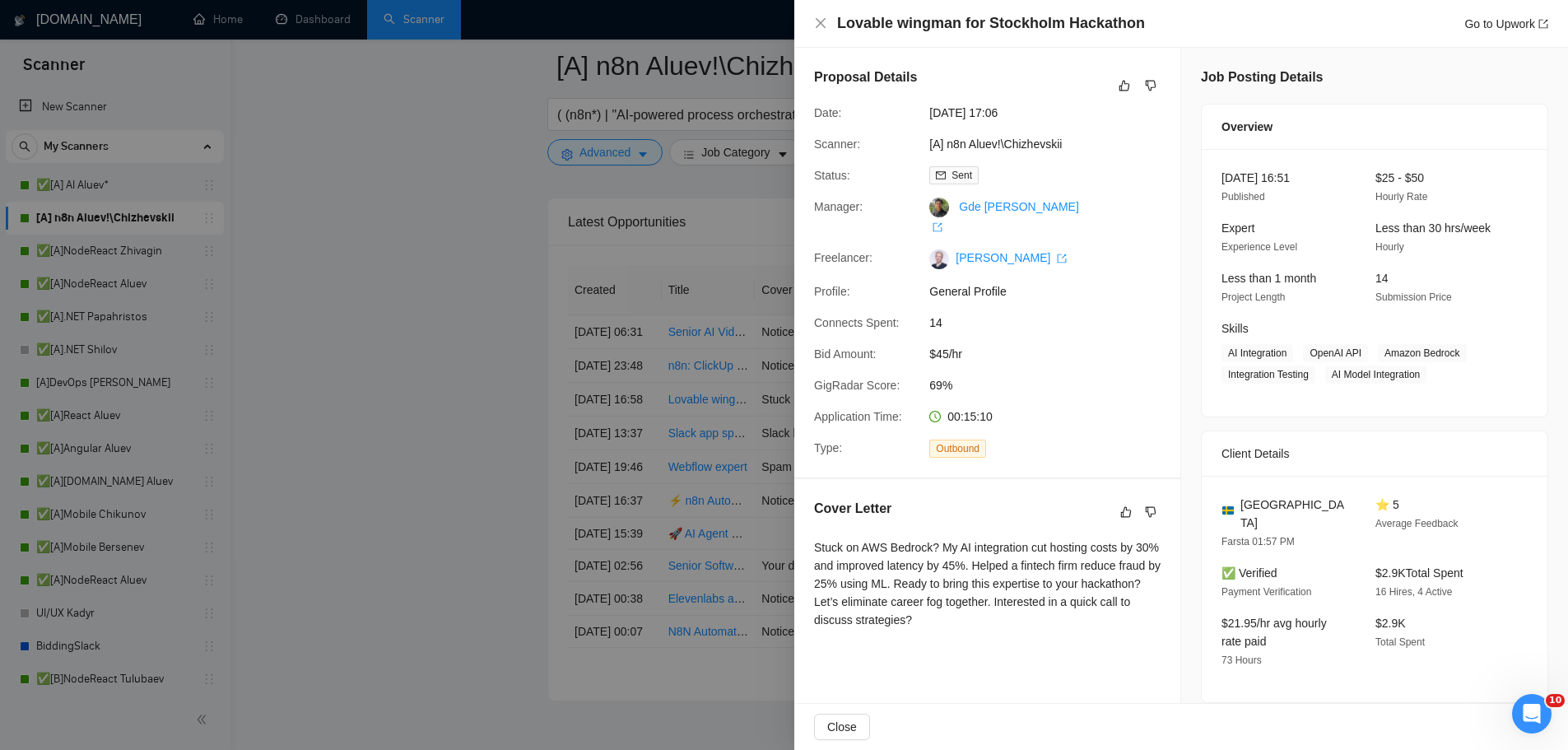
click at [725, 355] on div at bounding box center [784, 375] width 1568 height 750
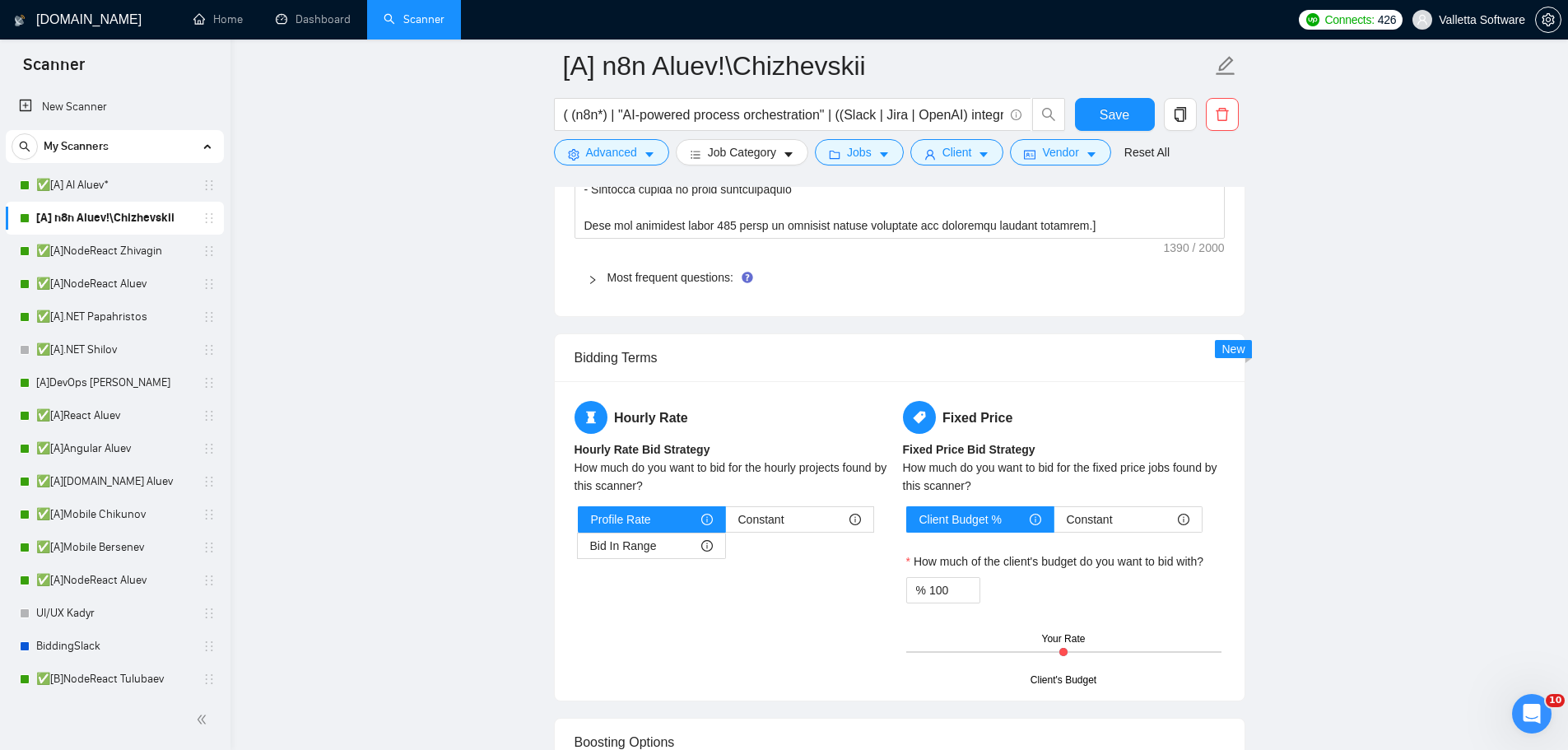
scroll to position [648, 0]
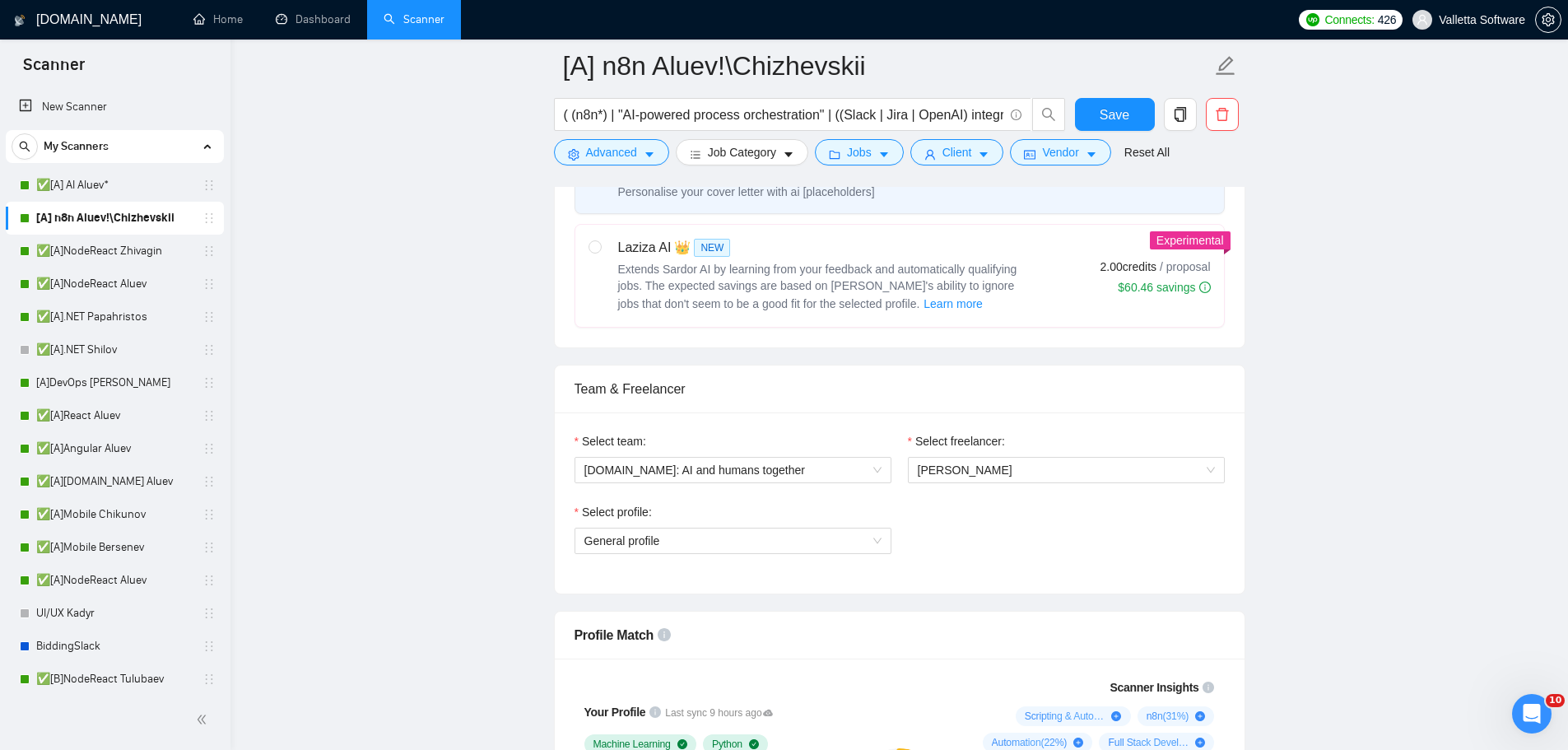
drag, startPoint x: 1291, startPoint y: 582, endPoint x: 1190, endPoint y: 246, distance: 350.9
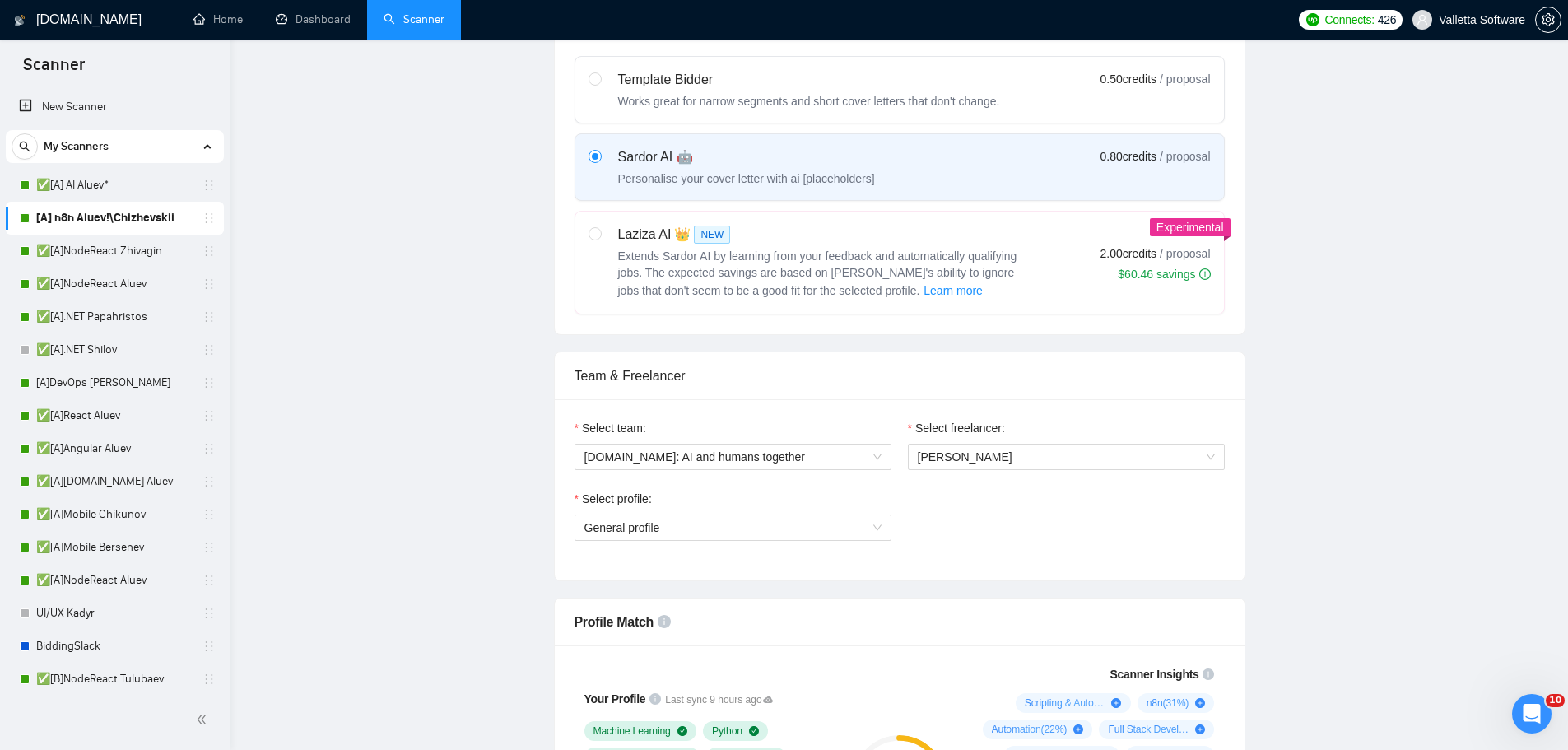
scroll to position [0, 0]
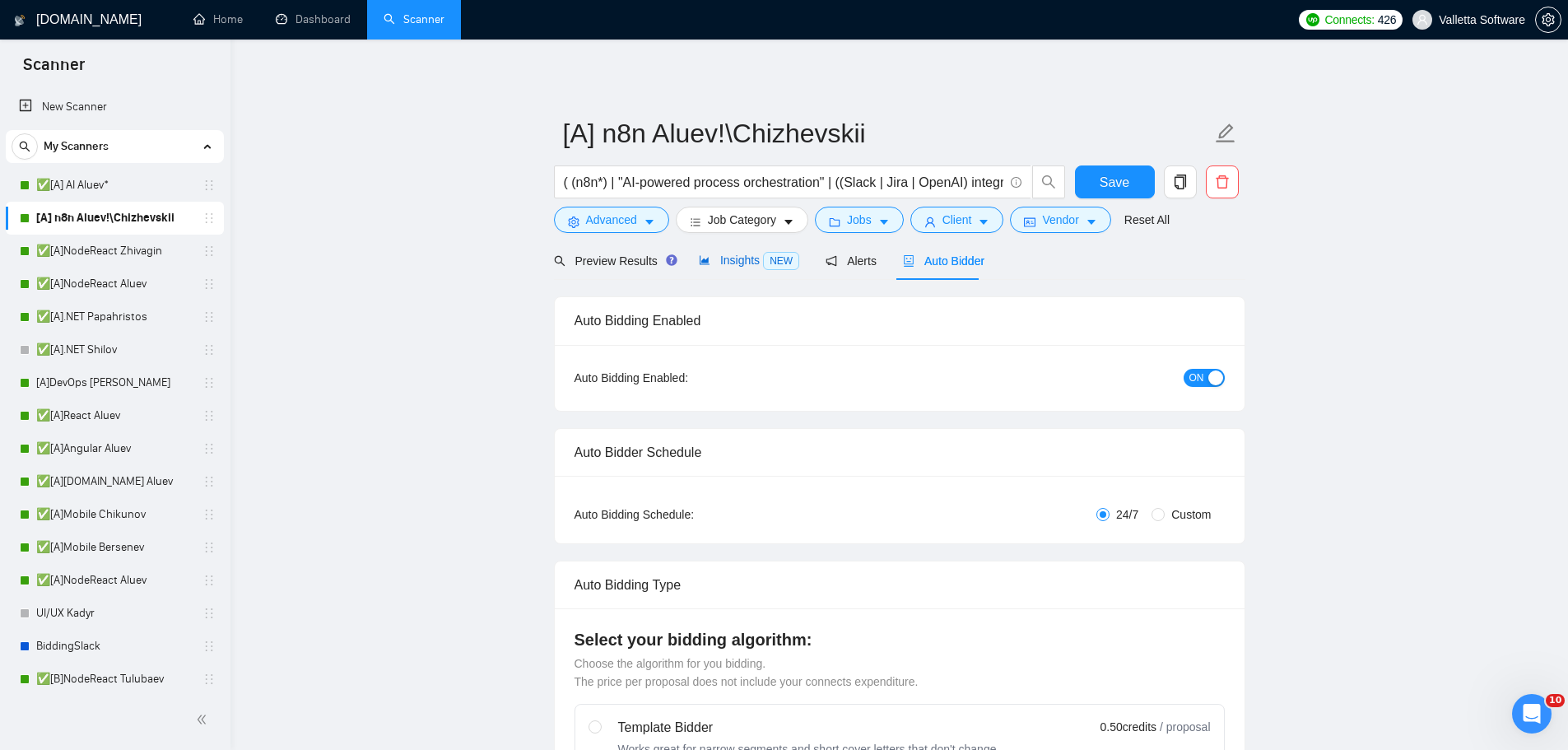
click at [737, 266] on span "Insights NEW" at bounding box center [749, 260] width 101 height 14
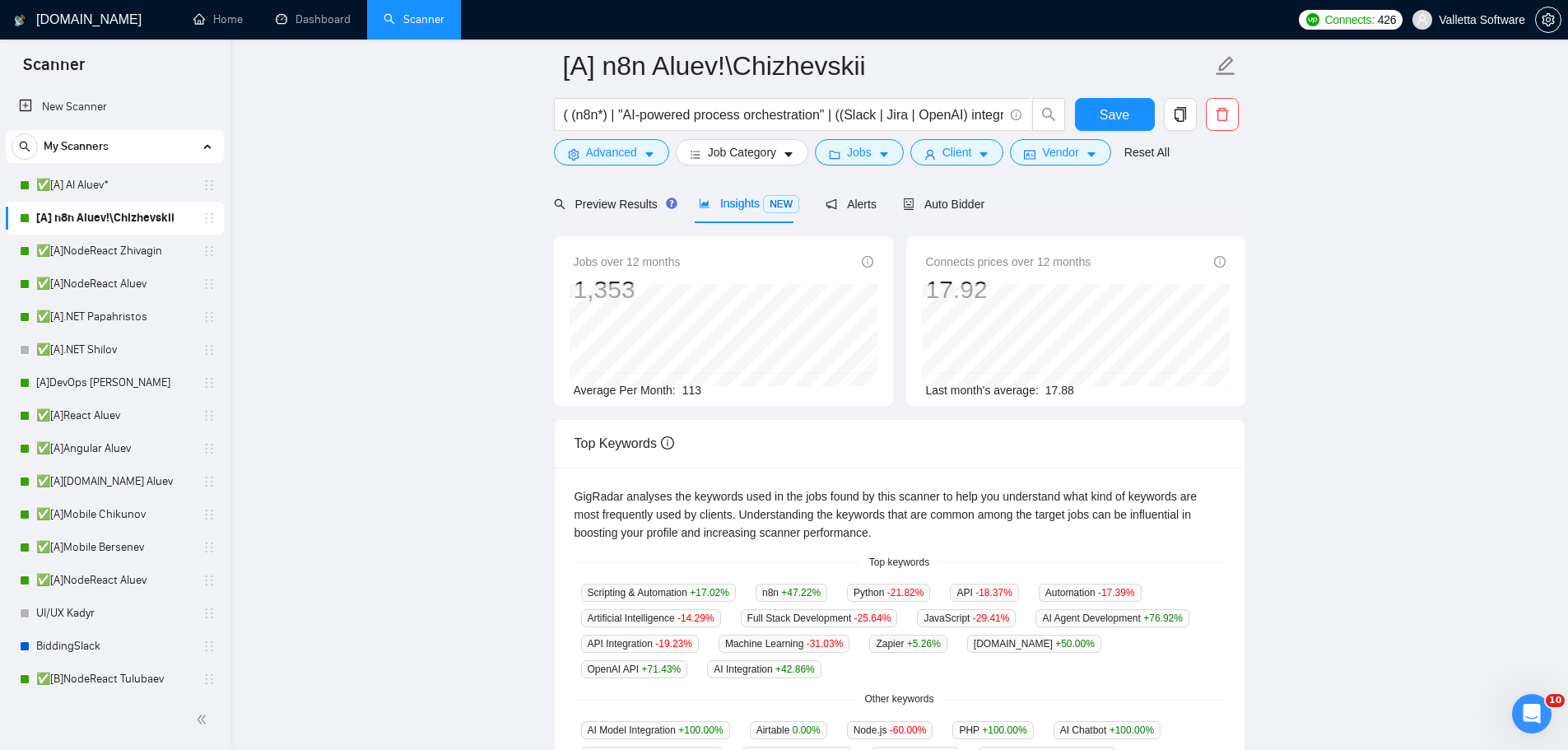
scroll to position [247, 0]
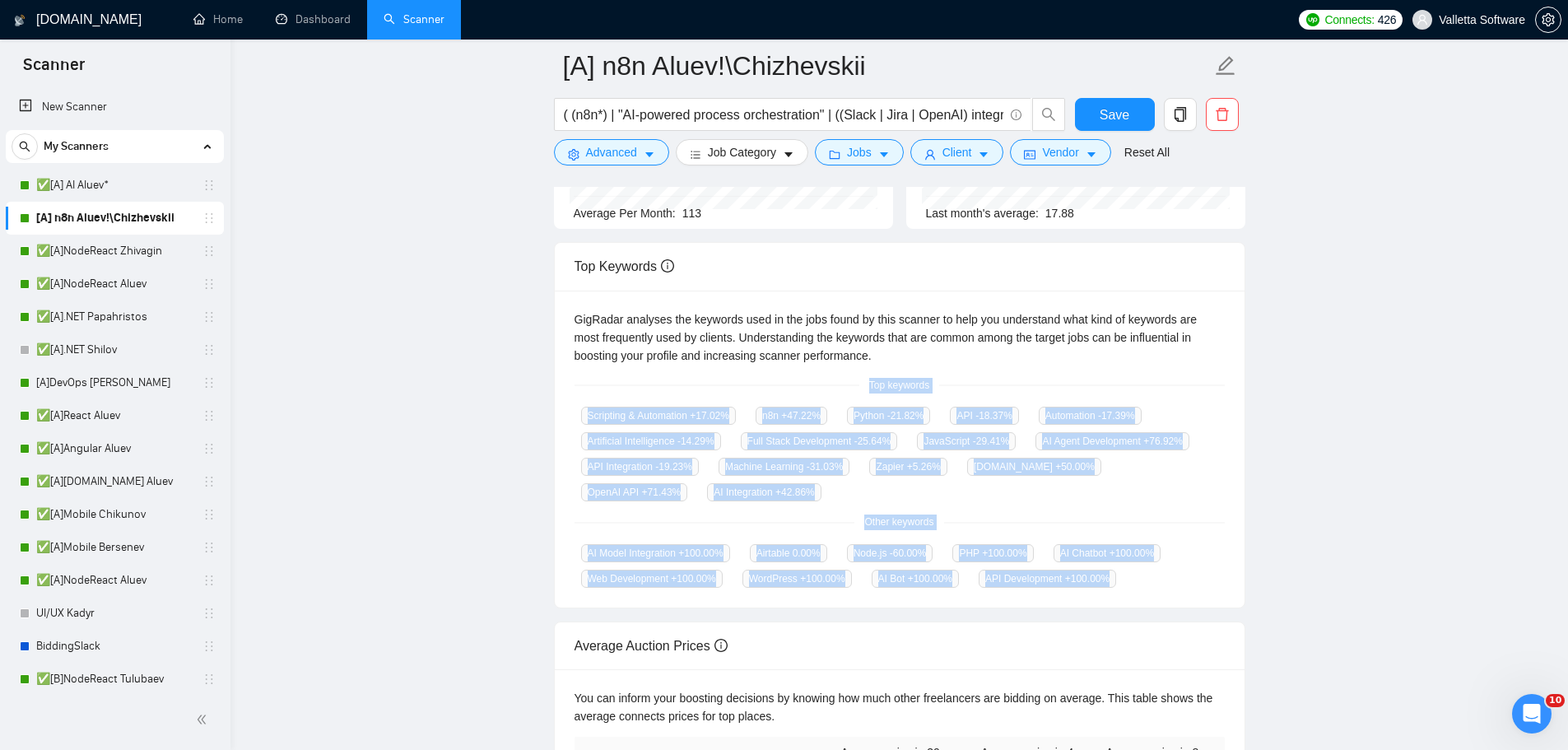
drag, startPoint x: 873, startPoint y: 374, endPoint x: 1104, endPoint y: 582, distance: 310.8
click at [1104, 582] on div "GigRadar analyses the keywords used in the jobs found by this scanner to help y…" at bounding box center [900, 449] width 690 height 318
copy div "Top keywords Scripting & Automation +17.02 % n8n +47.22 % Python -21.82 % API -…"
click at [93, 183] on link "✅[A] AI Aluev*" at bounding box center [114, 185] width 157 height 33
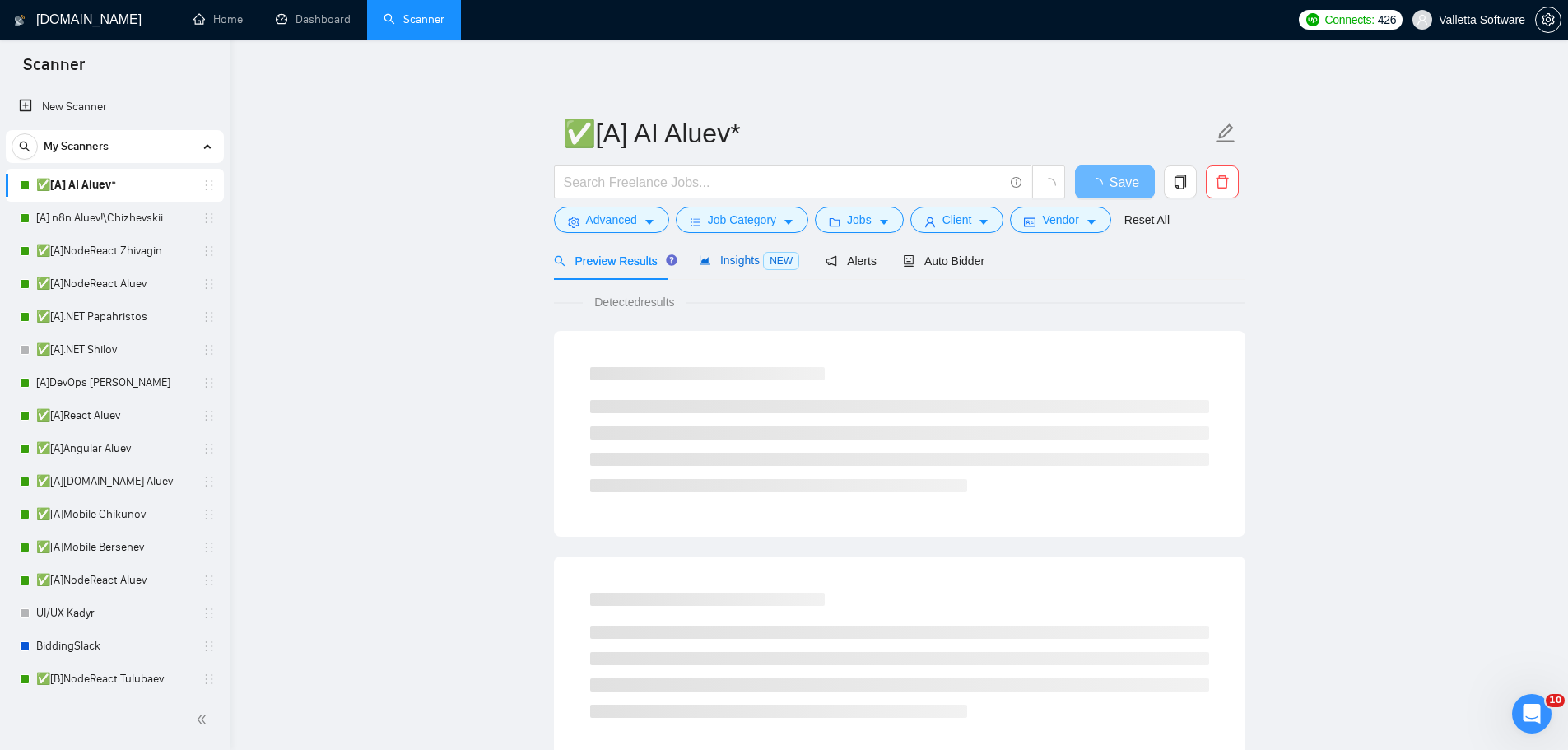
click at [702, 269] on div "Insights NEW" at bounding box center [749, 260] width 101 height 19
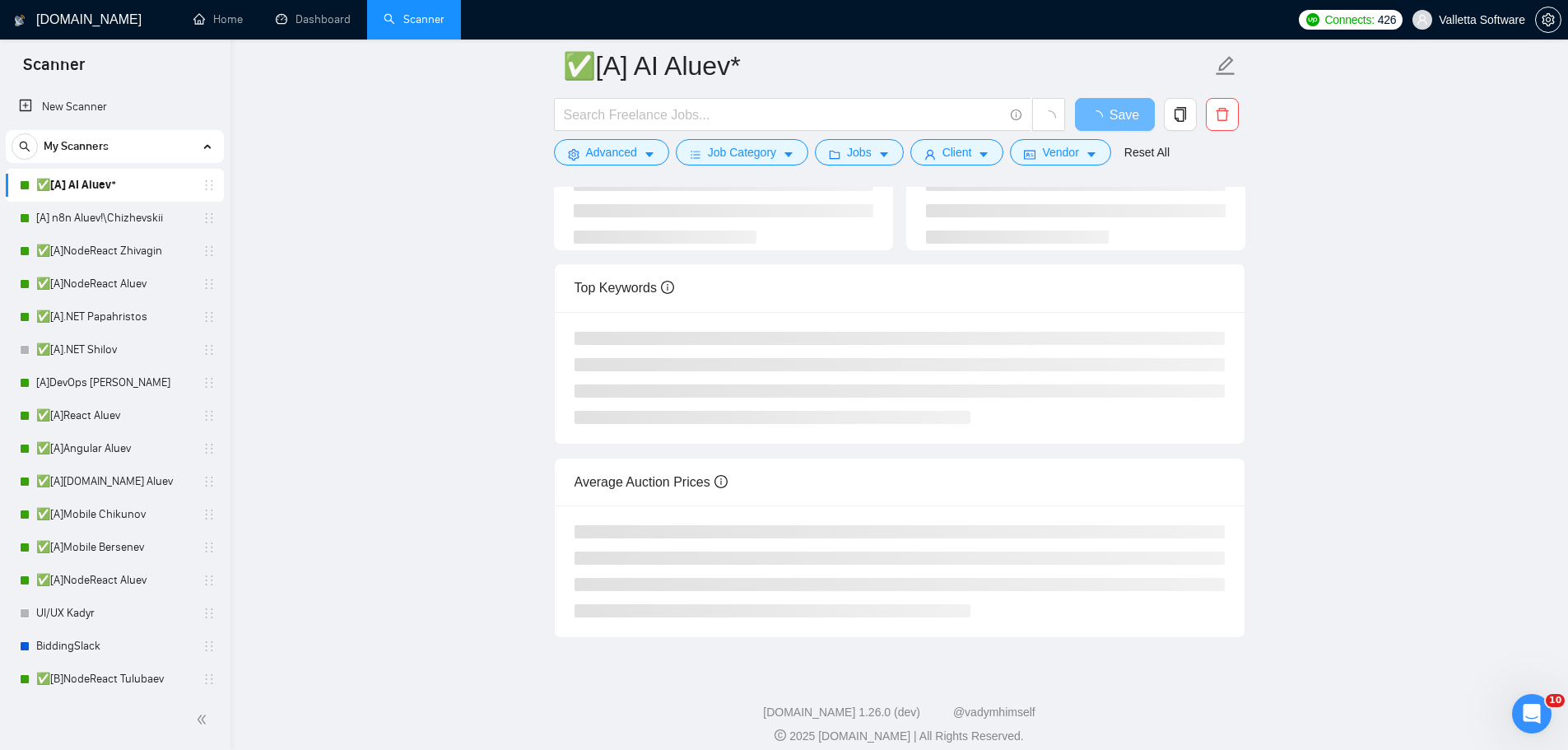
scroll to position [172, 0]
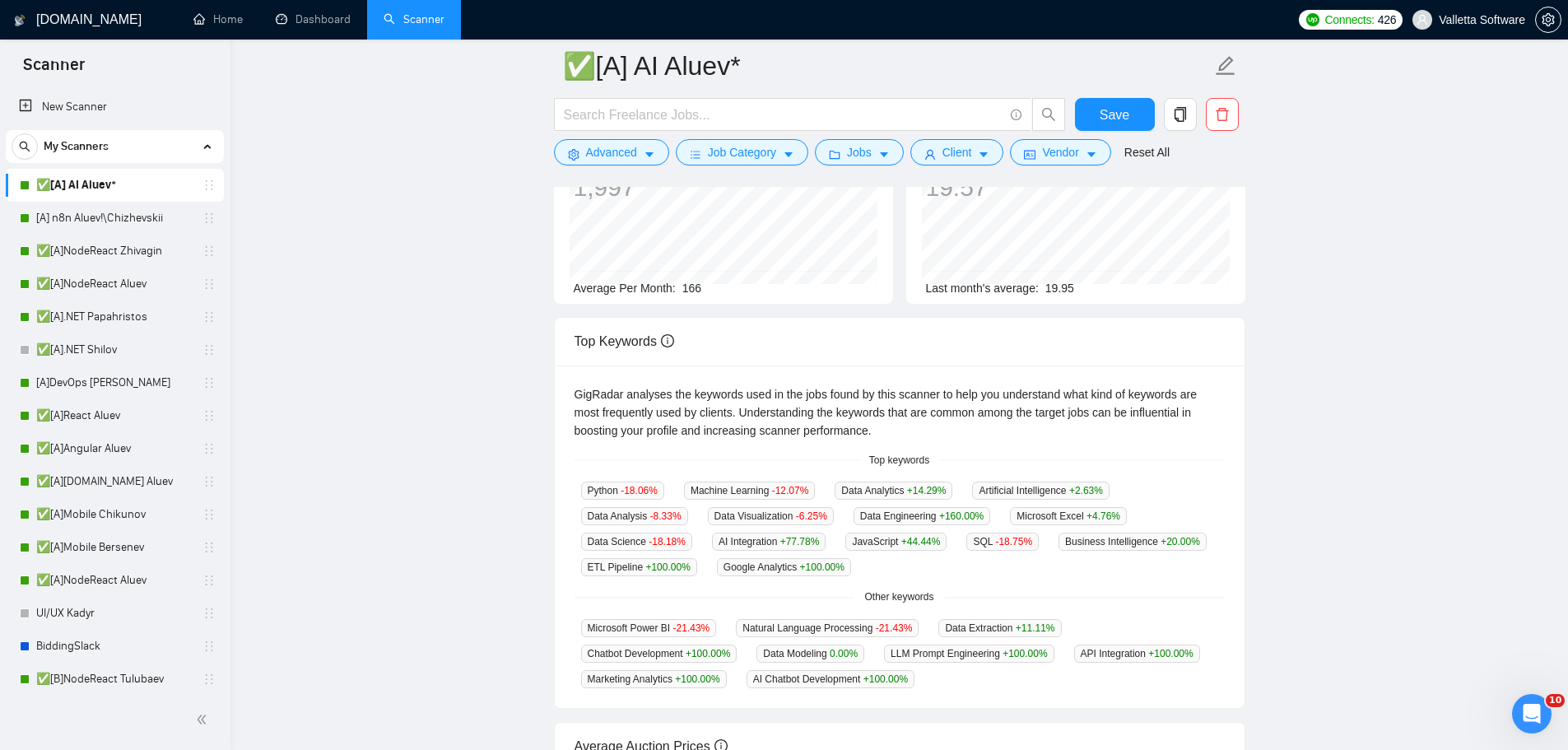
click at [1344, 725] on main "✅[A] AI Aluev* Save Advanced Job Category Jobs Client Vendor Reset All Preview …" at bounding box center [899, 465] width 1285 height 1143
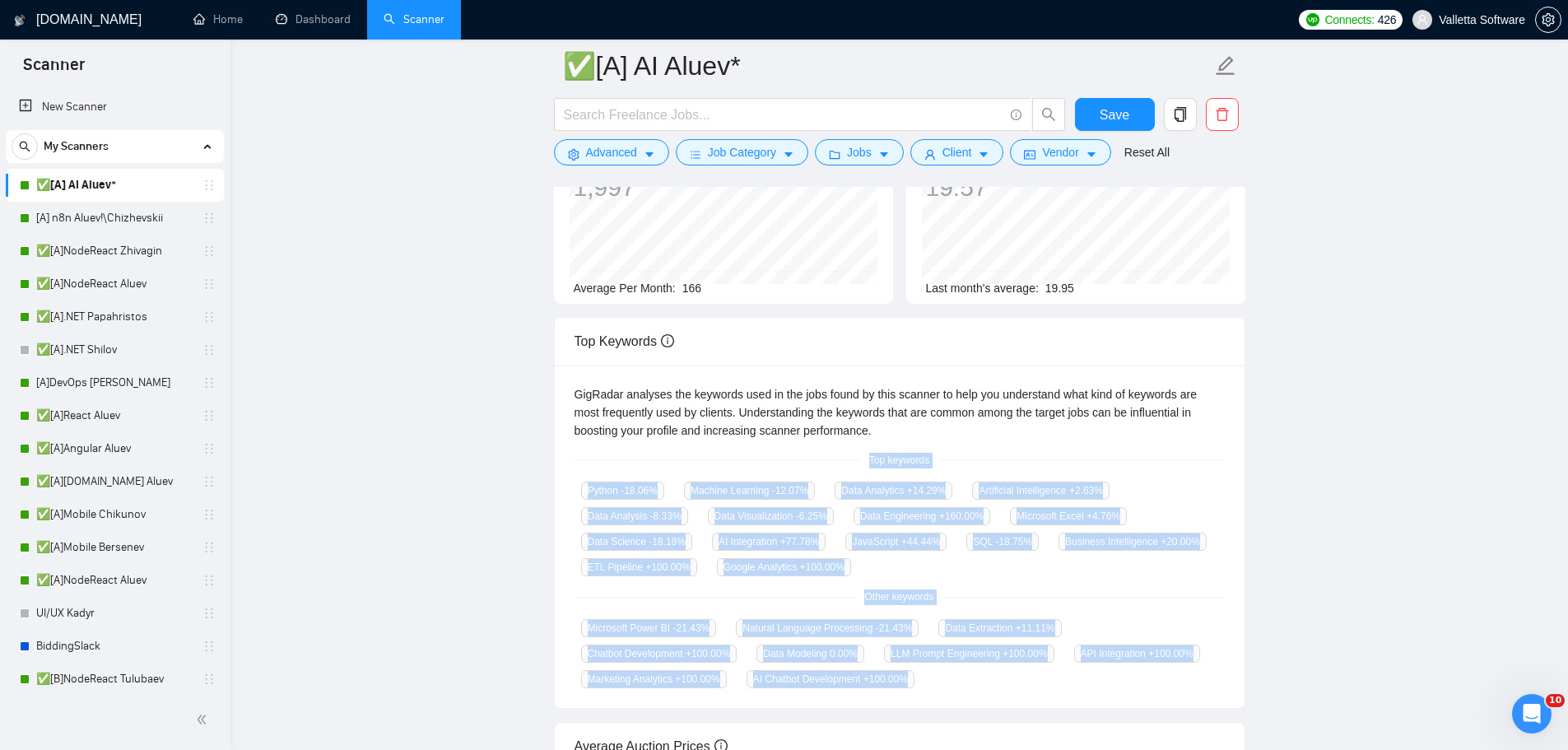
copy div "Top keywords Python -18.06 % Machine Learning -12.07 % Data Analytics +14.29 % …"
drag, startPoint x: 921, startPoint y: 526, endPoint x: 932, endPoint y: 678, distance: 152.4
click at [932, 678] on div "GigRadar analyses the keywords used in the jobs found by this scanner to help y…" at bounding box center [900, 536] width 690 height 343
